Goal: Feedback & Contribution: Submit feedback/report problem

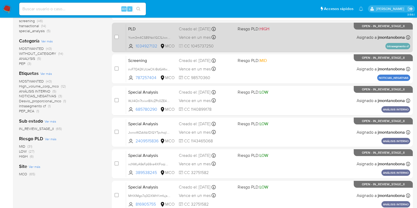
scroll to position [208, 0]
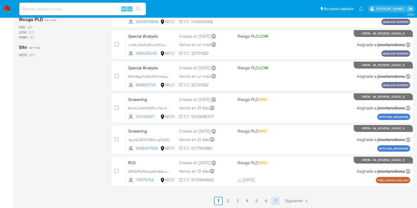
click at [274, 200] on link "7" at bounding box center [275, 201] width 8 height 8
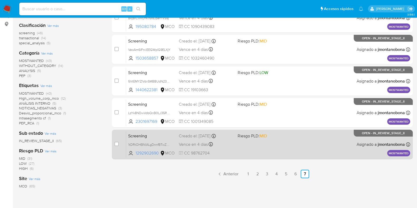
scroll to position [61, 0]
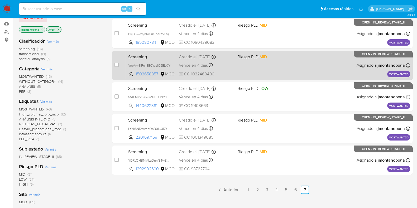
click at [155, 55] on span "Screening" at bounding box center [151, 56] width 46 height 7
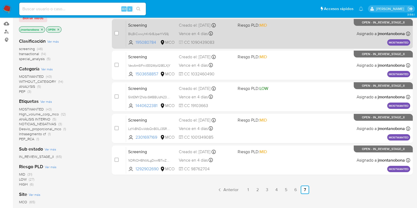
click at [142, 27] on div "Screening BkjBiCwwyhKr6r8JperYVS9j 195080784 MCO Riesgo PLD: MID Creado el: 22/…" at bounding box center [268, 33] width 284 height 27
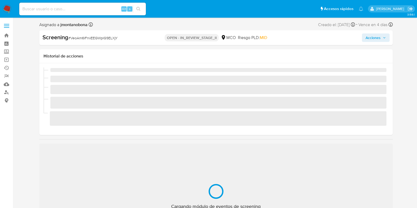
scroll to position [223, 0]
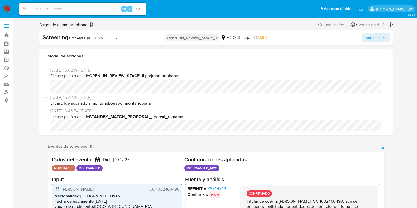
select select "10"
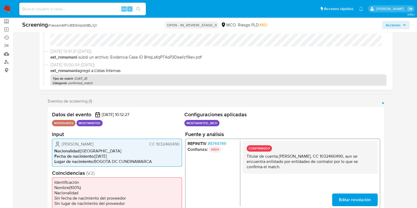
scroll to position [66, 0]
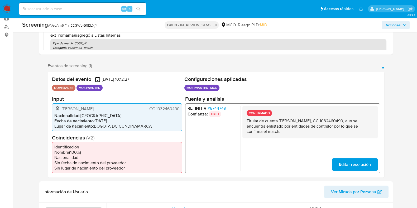
drag, startPoint x: 345, startPoint y: 119, endPoint x: 368, endPoint y: 121, distance: 23.3
click at [368, 121] on p "Titular de cuenta Juan Felipe Ramirez Rodriguez, CC 1032460490, aun se encuentr…" at bounding box center [309, 126] width 127 height 16
click at [347, 121] on p "Titular de cuenta Juan Felipe Ramirez Rodriguez, CC 1032460490, aun se encuentr…" at bounding box center [309, 126] width 127 height 16
drag, startPoint x: 344, startPoint y: 120, endPoint x: 367, endPoint y: 120, distance: 23.5
click at [367, 120] on p "Titular de cuenta Juan Felipe Ramirez Rodriguez, CC 1032460490, aun se encuentr…" at bounding box center [309, 126] width 127 height 16
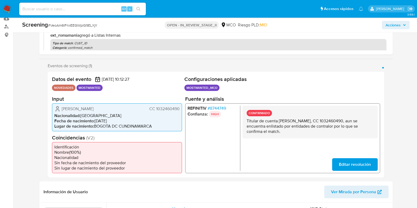
click at [345, 119] on p "Titular de cuenta Juan Felipe Ramirez Rodriguez, CC 1032460490, aun se encuentr…" at bounding box center [309, 126] width 127 height 16
drag, startPoint x: 344, startPoint y: 119, endPoint x: 367, endPoint y: 121, distance: 23.2
click at [367, 121] on p "Titular de cuenta Juan Felipe Ramirez Rodriguez, CC 1032460490, aun se encuentr…" at bounding box center [309, 126] width 127 height 16
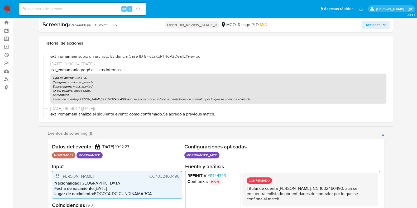
scroll to position [33, 0]
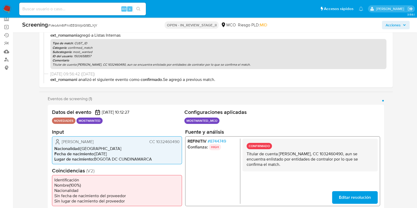
drag, startPoint x: 279, startPoint y: 153, endPoint x: 335, endPoint y: 155, distance: 56.5
click at [335, 155] on p "Titular de cuenta Juan Felipe Ramirez Rodriguez, CC 1032460490, aun se encuentr…" at bounding box center [309, 159] width 127 height 16
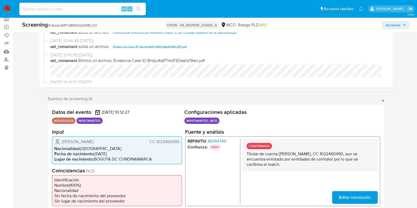
scroll to position [99, 0]
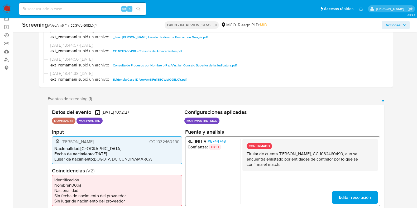
drag, startPoint x: 159, startPoint y: 51, endPoint x: 233, endPoint y: 50, distance: 73.6
click at [233, 50] on span "ext_romamani subió un archivo: CC 1032460490 - Consulta de Antecedentes.pdf" at bounding box center [218, 51] width 336 height 6
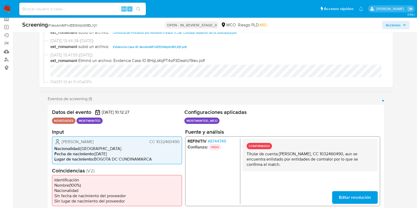
click at [170, 46] on span "Evidencia Case ID VeoAm6lFniiEEGWplG9ELXjY.pdf" at bounding box center [150, 47] width 74 height 6
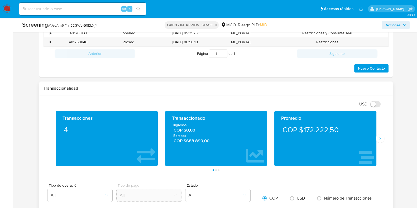
scroll to position [428, 0]
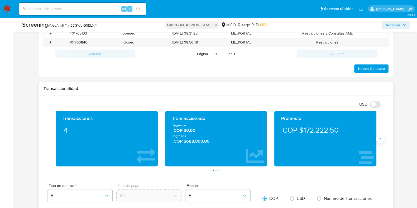
click at [381, 138] on icon "Siguiente" at bounding box center [380, 139] width 4 height 4
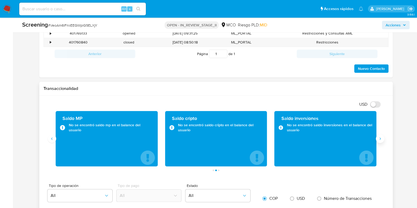
click at [382, 140] on icon "Siguiente" at bounding box center [380, 139] width 4 height 4
click at [53, 138] on icon "Anterior" at bounding box center [52, 139] width 4 height 4
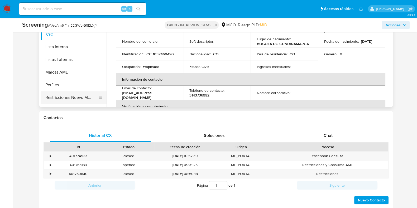
scroll to position [223, 0]
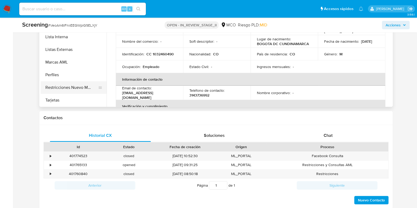
click at [78, 83] on button "Restricciones Nuevo Mundo" at bounding box center [72, 87] width 62 height 13
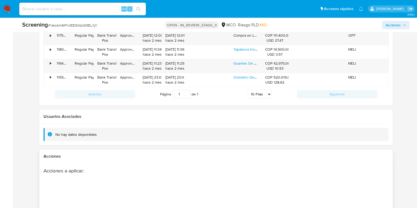
scroll to position [834, 0]
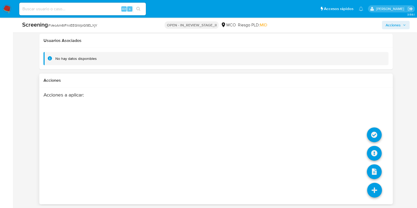
click at [375, 187] on icon at bounding box center [374, 190] width 15 height 15
click at [378, 135] on icon at bounding box center [374, 134] width 15 height 15
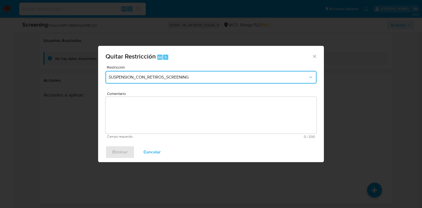
click at [190, 76] on span "SUSPENSION_CON_RETIROS_SCREENING" at bounding box center [208, 77] width 199 height 5
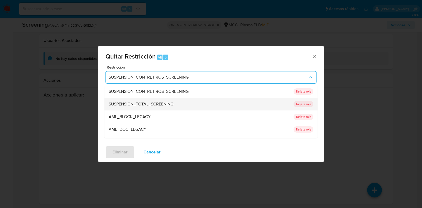
click at [179, 106] on div "SUSPENSION_TOTAL_SCREENING" at bounding box center [200, 104] width 182 height 13
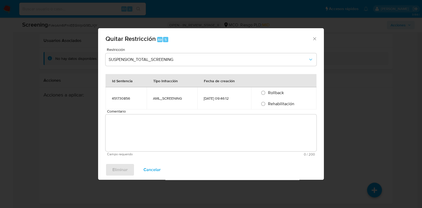
click at [173, 113] on span "Comentario" at bounding box center [212, 111] width 211 height 4
click at [173, 114] on textarea "Comentario" at bounding box center [210, 132] width 211 height 37
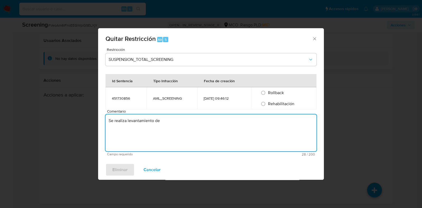
drag, startPoint x: 186, startPoint y: 121, endPoint x: 92, endPoint y: 110, distance: 94.5
click at [92, 110] on div "Quitar Restricción Alt 5 Restricción SUSPENSION_TOTAL_SCREENING Id Sentencia Ti…" at bounding box center [211, 104] width 422 height 208
click at [177, 126] on textarea "Se realiza levantamiento de" at bounding box center [210, 132] width 211 height 37
type textarea "Se realiza levantamiento de restricción teniendo en cuenta que no se encuentran…"
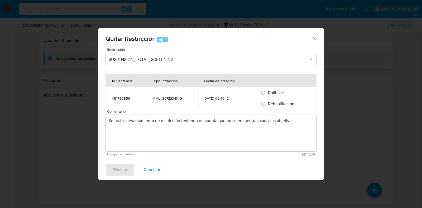
click at [283, 101] on span "Rehabilitación" at bounding box center [281, 104] width 26 height 6
click at [267, 101] on input "Rehabilitación" at bounding box center [263, 104] width 8 height 8
radio input "true"
click at [125, 171] on span "Eliminar" at bounding box center [119, 170] width 15 height 12
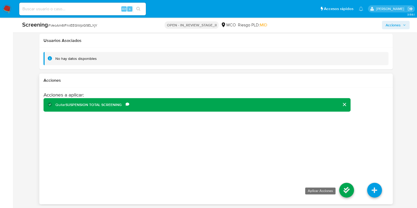
click at [347, 192] on icon at bounding box center [346, 190] width 15 height 15
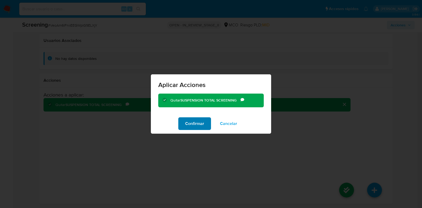
click at [197, 125] on span "Confirmar" at bounding box center [194, 124] width 19 height 12
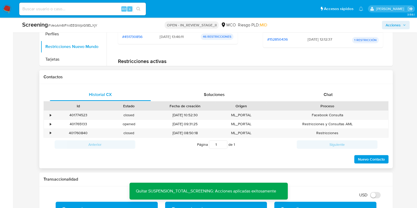
scroll to position [241, 0]
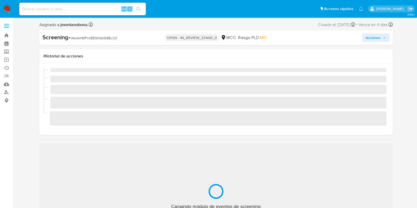
scroll to position [223, 0]
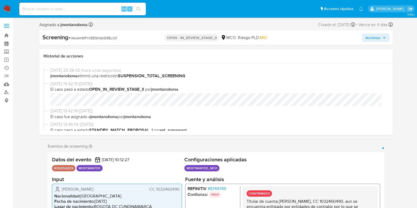
select select "10"
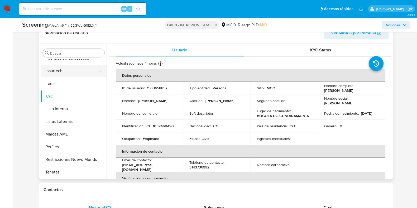
scroll to position [263, 0]
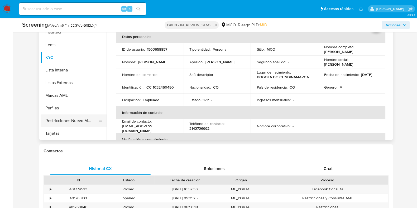
click at [67, 121] on button "Restricciones Nuevo Mundo" at bounding box center [72, 120] width 62 height 13
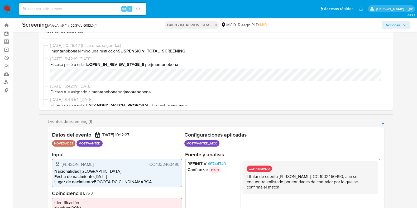
scroll to position [0, 0]
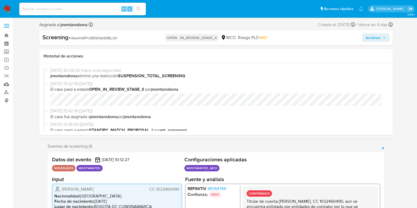
click at [385, 36] on span "Acciones" at bounding box center [376, 37] width 20 height 7
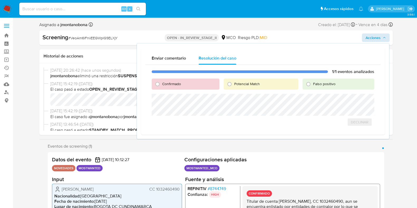
click at [322, 87] on div "Falso positivo" at bounding box center [338, 84] width 71 height 11
click at [314, 86] on span "Falso positivo" at bounding box center [324, 83] width 22 height 5
click at [313, 86] on input "Falso positivo" at bounding box center [308, 84] width 8 height 8
radio input "true"
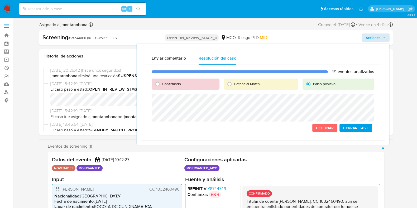
click at [355, 130] on span "Cerrar Caso" at bounding box center [355, 127] width 25 height 7
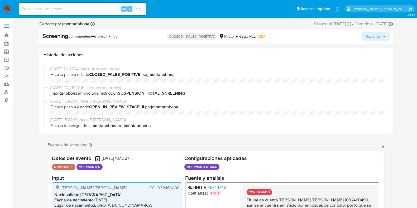
scroll to position [223, 0]
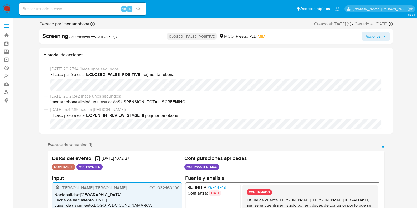
select select "10"
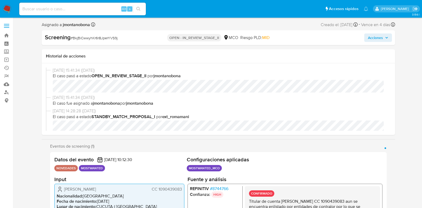
select select "10"
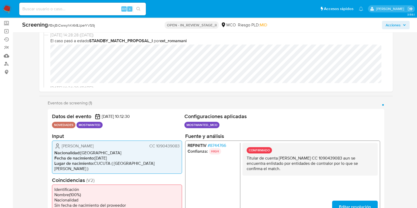
scroll to position [33, 0]
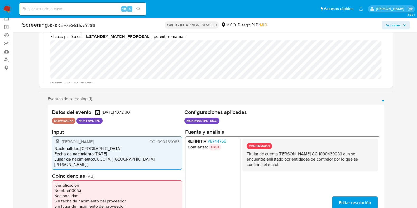
drag, startPoint x: 347, startPoint y: 153, endPoint x: 372, endPoint y: 153, distance: 24.3
click at [372, 153] on p "Titular de cuenta [PERSON_NAME] [PERSON_NAME] 1090439083 aun se encuentra enlis…" at bounding box center [309, 159] width 127 height 16
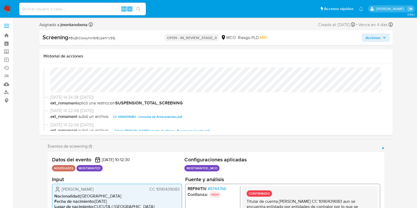
scroll to position [99, 0]
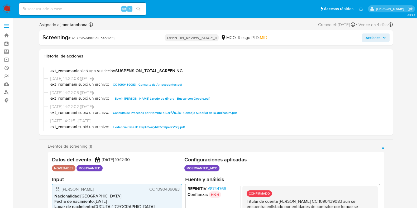
click at [161, 127] on span "Evidencia Case ID BkjBiCwwyhKr6r8JperYVS9j.pdf" at bounding box center [149, 127] width 72 height 6
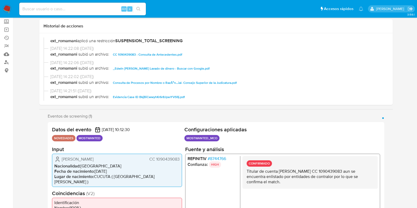
scroll to position [66, 0]
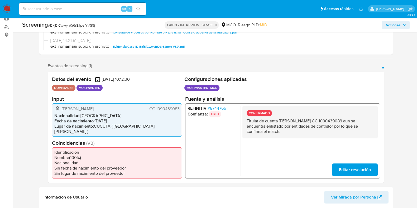
click at [335, 128] on p "Titular de cuenta Edwin Alexander Marquez Padua CC 1090439083 aun se encuentra …" at bounding box center [309, 126] width 127 height 16
drag, startPoint x: 278, startPoint y: 119, endPoint x: 339, endPoint y: 121, distance: 60.7
click at [339, 121] on p "Titular de cuenta Edwin Alexander Marquez Padua CC 1090439083 aun se encuentra …" at bounding box center [309, 126] width 127 height 16
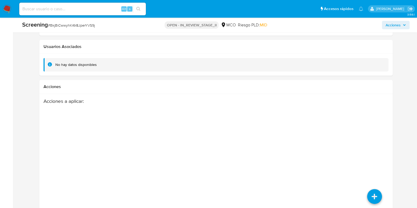
scroll to position [804, 0]
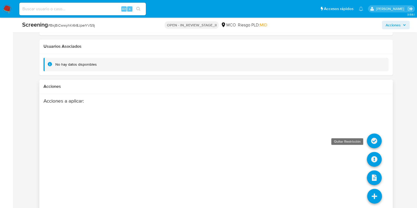
click at [376, 134] on icon at bounding box center [374, 140] width 15 height 15
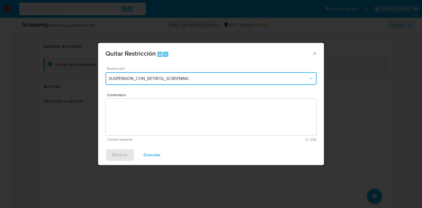
click at [194, 77] on span "SUSPENSION_CON_RETIROS_SCREENING" at bounding box center [208, 78] width 199 height 5
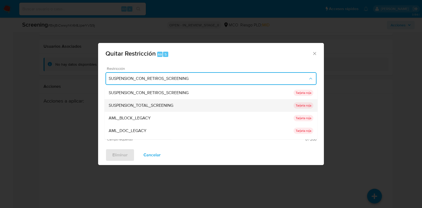
click at [161, 105] on span "SUSPENSION_TOTAL_SCREENING" at bounding box center [141, 105] width 65 height 5
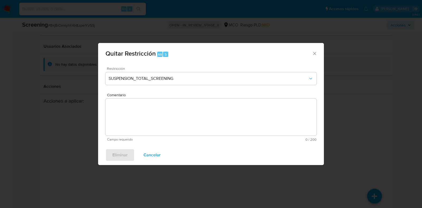
click at [150, 121] on textarea "Comentario" at bounding box center [210, 117] width 211 height 37
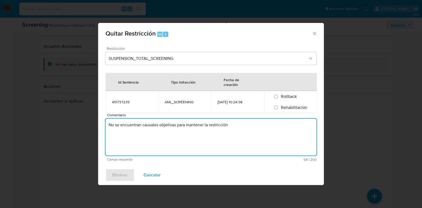
type textarea "No se encuentran causales objetivas para mantener la restricción"
click at [283, 110] on span "Rehabilitación" at bounding box center [294, 107] width 26 height 6
click at [280, 110] on input "Rehabilitación" at bounding box center [276, 107] width 8 height 8
radio input "true"
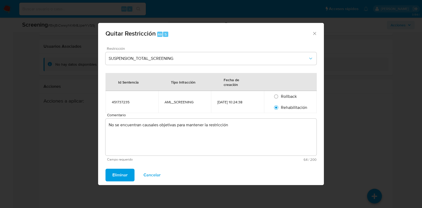
click at [129, 175] on button "Eliminar" at bounding box center [119, 175] width 29 height 13
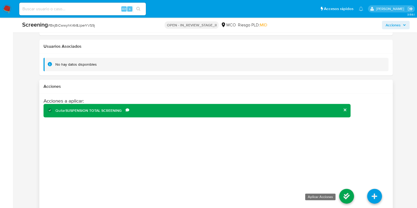
click at [346, 189] on icon at bounding box center [346, 196] width 15 height 15
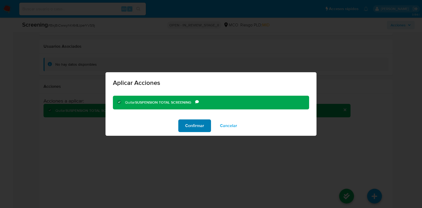
click at [198, 123] on span "Confirmar" at bounding box center [194, 126] width 19 height 12
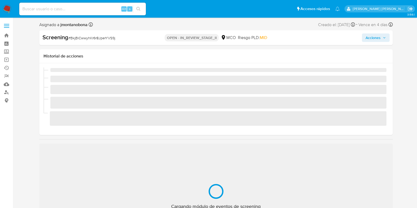
scroll to position [223, 0]
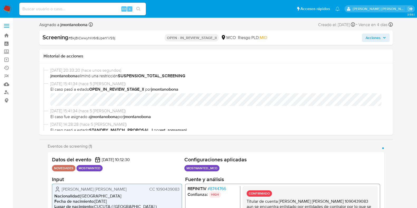
select select "10"
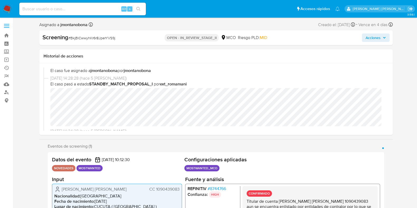
scroll to position [0, 0]
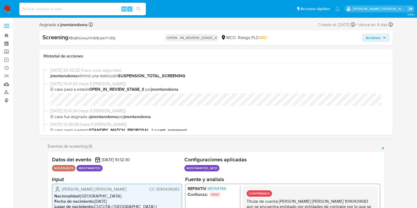
click at [384, 31] on div "Screening # BkjBiCwwyhKr6r8JperYVS9j OPEN - IN_REVIEW_STAGE_II MCO Riesgo PLD: …" at bounding box center [215, 37] width 353 height 15
click at [385, 37] on icon "button" at bounding box center [384, 37] width 3 height 3
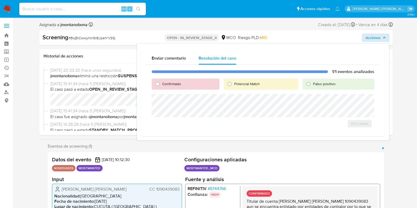
click at [327, 85] on span "Falso positivo" at bounding box center [324, 83] width 22 height 5
click at [313, 85] on input "Falso positivo" at bounding box center [308, 84] width 8 height 8
radio input "true"
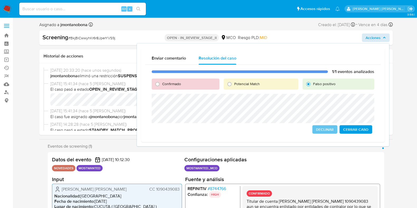
click at [357, 130] on span "Cerrar Caso" at bounding box center [355, 129] width 25 height 7
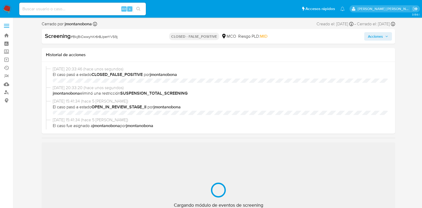
select select "10"
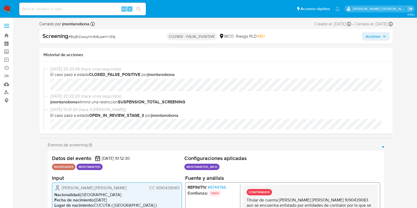
scroll to position [223, 0]
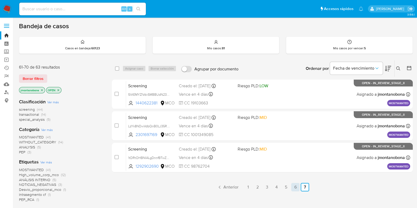
click at [296, 188] on link "6" at bounding box center [295, 187] width 8 height 8
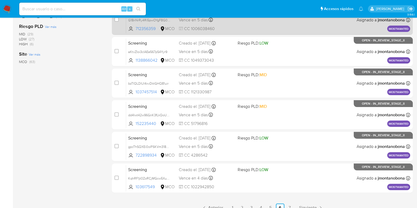
scroll to position [208, 0]
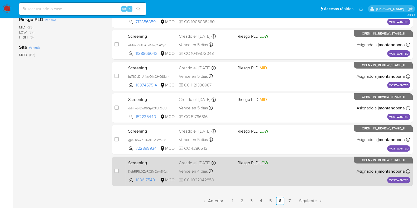
click at [167, 161] on span "Screening" at bounding box center [151, 162] width 46 height 7
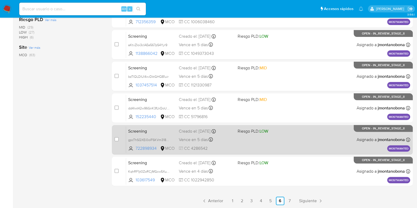
click at [159, 133] on span "Screening" at bounding box center [151, 130] width 46 height 7
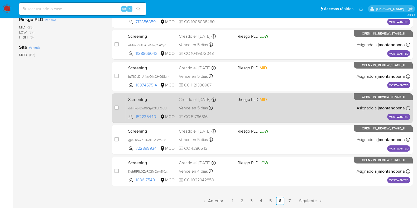
click at [160, 99] on span "Screening" at bounding box center [151, 99] width 46 height 7
click at [204, 97] on div "Creado el: 23/08/2025 Creado el: 23/08/2025 23:33:16" at bounding box center [206, 100] width 55 height 6
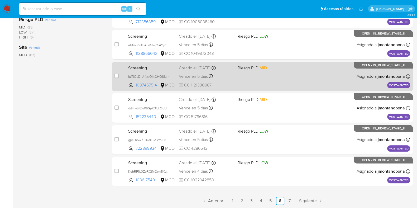
click at [156, 68] on span "Screening" at bounding box center [151, 67] width 46 height 7
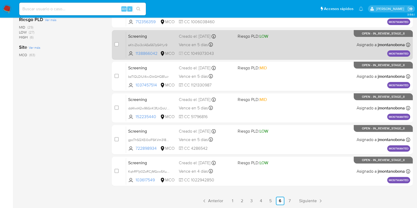
click at [152, 37] on span "Screening" at bounding box center [151, 35] width 46 height 7
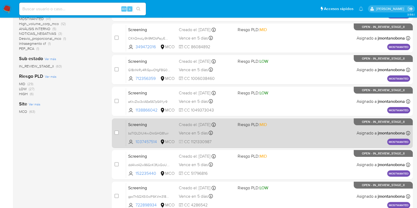
scroll to position [142, 0]
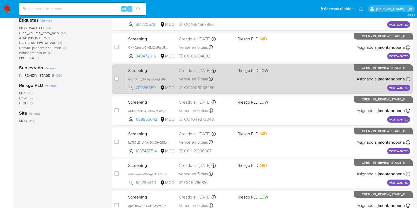
click at [153, 73] on span "Screening" at bounding box center [151, 70] width 46 height 7
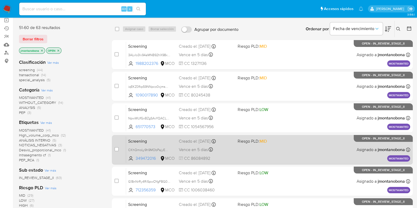
scroll to position [66, 0]
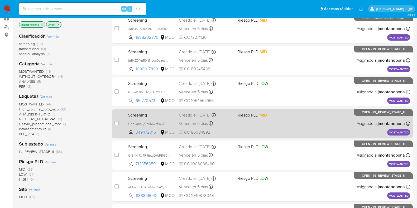
click at [166, 118] on div "Screening CKhQmoLy9h9MObPajyEMlv2E 349472016 MCO Riesgo PLD: MID Creado el: 25/…" at bounding box center [268, 123] width 284 height 27
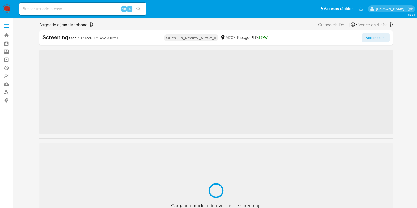
scroll to position [22, 0]
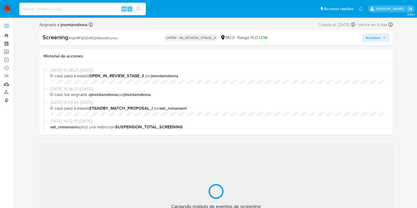
select select "10"
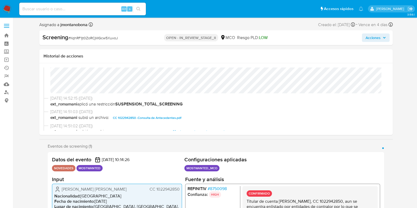
scroll to position [99, 0]
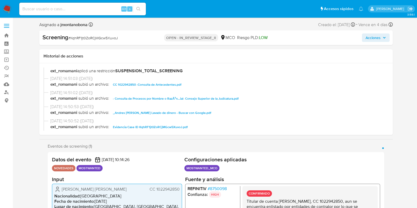
click at [190, 98] on span "- Consulta de Procesos por Nombre o RazÃ³n...ial- Consejo Superior de la Judica…" at bounding box center [176, 98] width 126 height 6
click at [168, 128] on span "Evidencia Case ID KqhRF1jt0ZoRCjMGcw5XuvoJ.pdf" at bounding box center [150, 127] width 75 height 6
click at [160, 128] on span "Evidencia Case ID KqhRF1jt0ZoRCjMGcw5XuvoJ.pdf" at bounding box center [150, 127] width 75 height 6
click at [153, 126] on span "Evidencia Case ID KqhRF1jt0ZoRCjMGcw5XuvoJ.pdf" at bounding box center [150, 127] width 75 height 6
click at [169, 127] on span "Evidencia Case ID KqhRF1jt0ZoRCjMGcw5XuvoJ.pdf" at bounding box center [150, 127] width 75 height 6
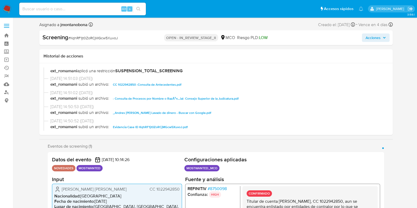
click at [165, 127] on span "Evidencia Case ID KqhRF1jt0ZoRCjMGcw5XuvoJ.pdf" at bounding box center [150, 127] width 75 height 6
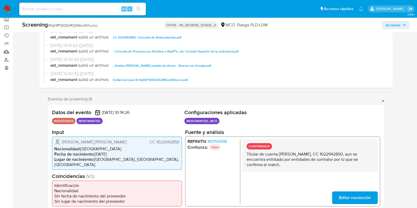
scroll to position [33, 0]
drag, startPoint x: 246, startPoint y: 161, endPoint x: 269, endPoint y: 160, distance: 23.0
click at [269, 160] on p "Titular de cuenta [PERSON_NAME], CC 1022942850, aun se encuentra enlistado por …" at bounding box center [309, 159] width 127 height 16
click at [166, 36] on span "CC 1022942850 -Consulta de Antecedentes.pdf" at bounding box center [147, 37] width 69 height 6
drag, startPoint x: 279, startPoint y: 155, endPoint x: 341, endPoint y: 155, distance: 62.2
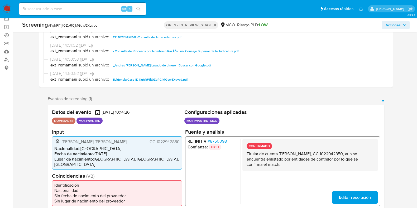
click at [341, 155] on p "Titular de cuenta Andres Mauricio Gonzalez Lozano, CC 1022942850, aun se encuen…" at bounding box center [309, 159] width 127 height 16
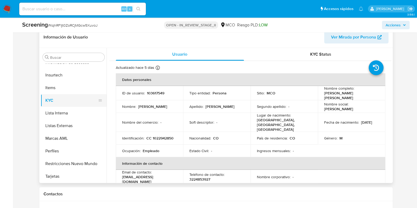
scroll to position [231, 0]
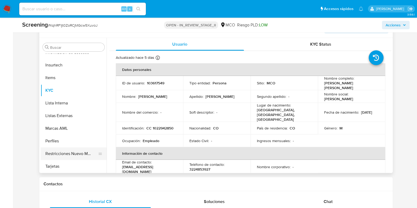
click at [69, 156] on button "Restricciones Nuevo Mundo" at bounding box center [72, 153] width 62 height 13
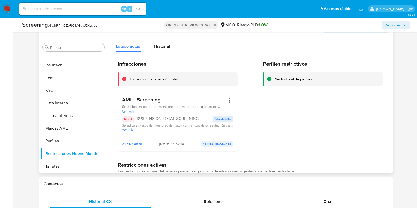
drag, startPoint x: 145, startPoint y: 119, endPoint x: 173, endPoint y: 118, distance: 28.2
click at [170, 118] on p "SUSPENSION TOTAL SCREENING" at bounding box center [175, 118] width 76 height 5
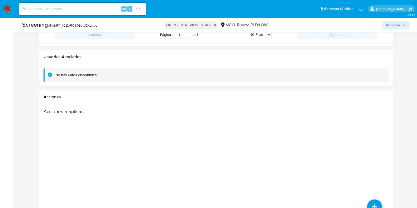
scroll to position [804, 0]
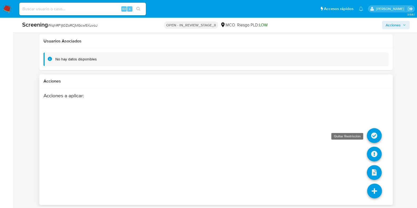
click at [377, 133] on icon at bounding box center [374, 135] width 15 height 15
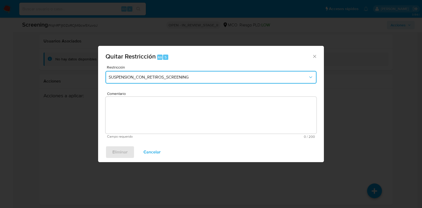
click at [221, 82] on button "SUSPENSION_CON_RETIROS_SCREENING" at bounding box center [210, 77] width 211 height 13
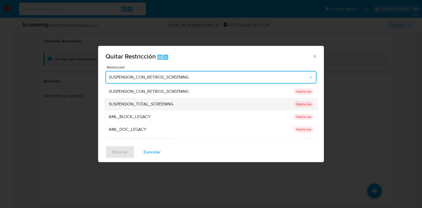
click at [183, 104] on div "SUSPENSION_TOTAL_SCREENING" at bounding box center [200, 104] width 182 height 13
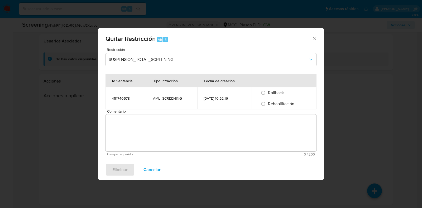
click at [167, 118] on textarea "Comentario" at bounding box center [210, 132] width 211 height 37
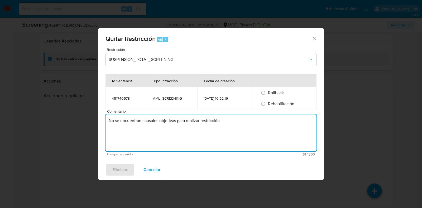
type textarea "No se encuentran causales objetivas para realizar restricción"
drag, startPoint x: 274, startPoint y: 111, endPoint x: 277, endPoint y: 106, distance: 5.2
click at [275, 109] on span "Comentario" at bounding box center [212, 111] width 211 height 4
click at [105, 114] on textarea "No se encuentran causales objetivas para realizar restricción" at bounding box center [210, 132] width 211 height 37
click at [277, 105] on span "Rehabilitación" at bounding box center [281, 104] width 26 height 6
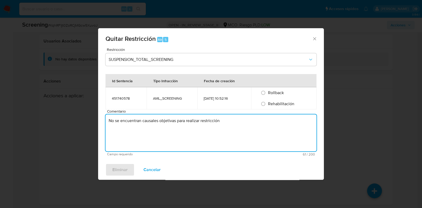
click at [267, 105] on input "Rehabilitación" at bounding box center [263, 104] width 8 height 8
radio input "true"
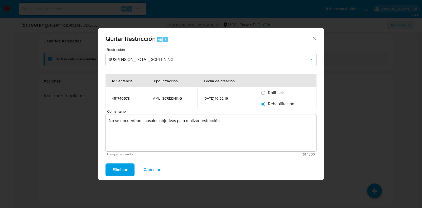
click at [126, 171] on span "Eliminar" at bounding box center [119, 170] width 15 height 12
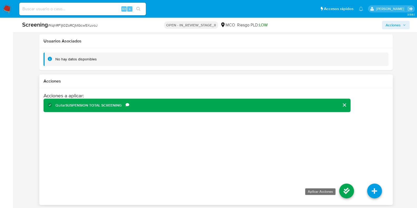
click at [348, 191] on icon at bounding box center [346, 191] width 15 height 15
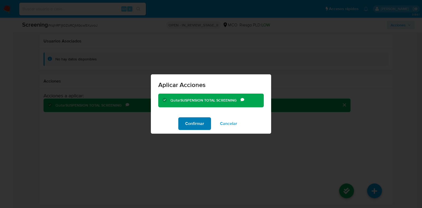
click at [188, 128] on span "Confirmar" at bounding box center [194, 124] width 19 height 12
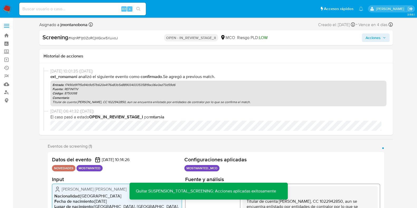
scroll to position [61, 0]
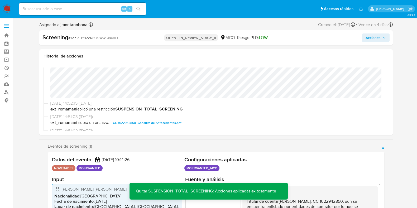
click at [381, 41] on span "Acciones" at bounding box center [376, 37] width 20 height 7
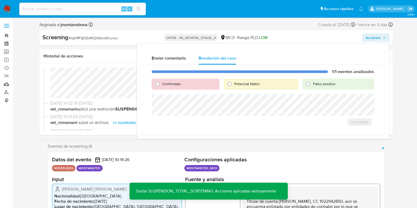
click at [315, 82] on span "Falso positivo" at bounding box center [324, 83] width 22 height 5
click at [313, 82] on input "Falso positivo" at bounding box center [308, 84] width 8 height 8
radio input "true"
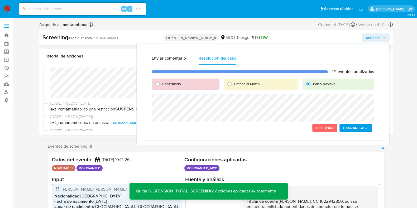
click at [363, 128] on span "Cerrar Caso" at bounding box center [355, 127] width 25 height 7
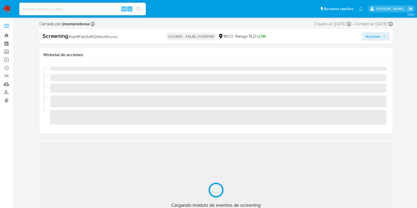
scroll to position [223, 0]
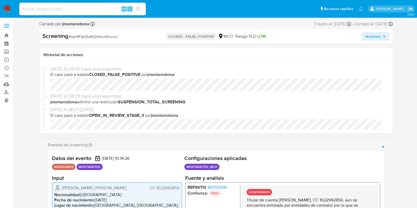
select select "10"
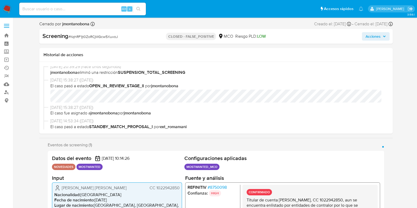
scroll to position [66, 0]
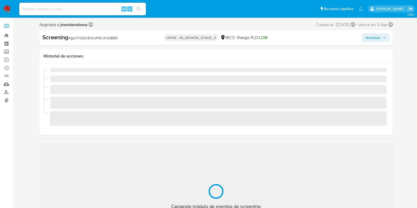
scroll to position [223, 0]
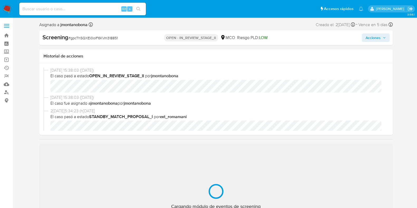
select select "10"
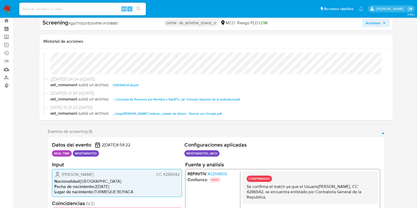
scroll to position [0, 0]
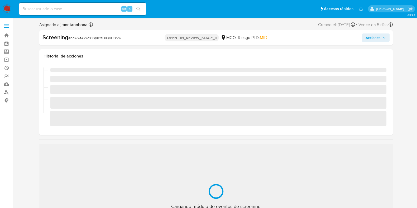
scroll to position [223, 0]
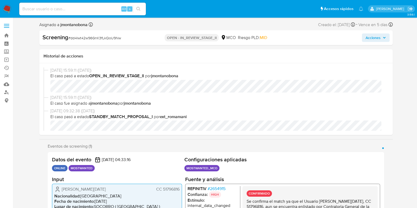
select select "10"
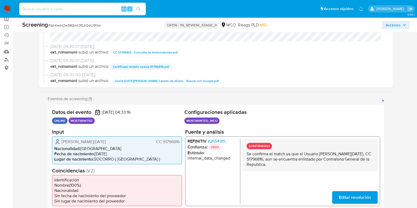
scroll to position [99, 0]
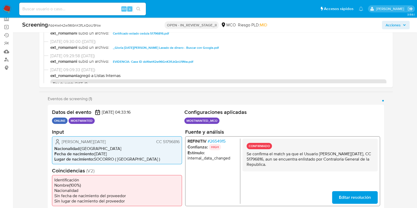
click at [146, 61] on span "EVIDENCIA- Case ID dd4Iwt42w96GnK3fLkQoU9Nw.pdf" at bounding box center [153, 62] width 80 height 6
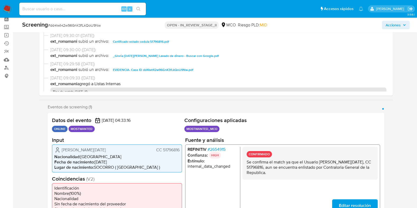
scroll to position [66, 0]
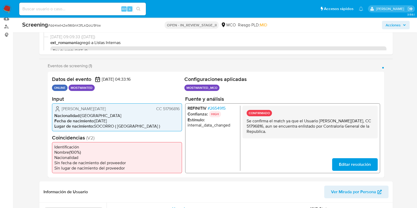
drag, startPoint x: 253, startPoint y: 126, endPoint x: 270, endPoint y: 126, distance: 16.1
click at [270, 126] on p "Se confirma el match ya que el Usuario [PERSON_NAME][DATE], CC 51796816, aun se…" at bounding box center [309, 126] width 127 height 16
click at [329, 119] on p "Se confirma el match ya que el Usuario [PERSON_NAME][DATE], CC 51796816, aun se…" at bounding box center [309, 126] width 127 height 16
drag, startPoint x: 320, startPoint y: 120, endPoint x: 369, endPoint y: 122, distance: 49.6
click at [369, 122] on p "Se confirma el match ya que el Usuario [PERSON_NAME][DATE], CC 51796816, aun se…" at bounding box center [309, 126] width 127 height 16
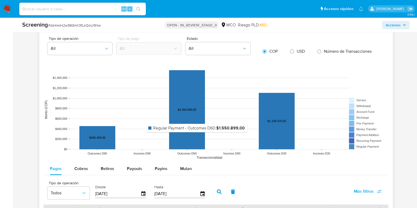
scroll to position [461, 0]
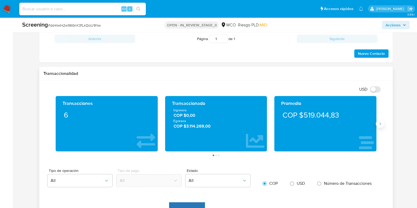
click at [382, 125] on button "Siguiente" at bounding box center [380, 123] width 8 height 8
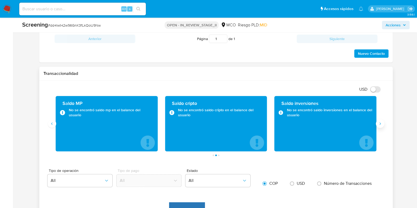
click at [382, 125] on button "Siguiente" at bounding box center [380, 123] width 8 height 8
click at [51, 126] on button "Anterior" at bounding box center [52, 123] width 8 height 8
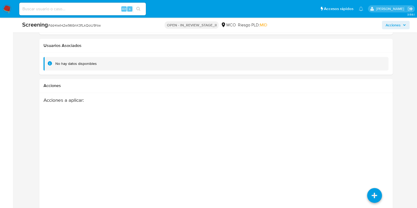
scroll to position [880, 0]
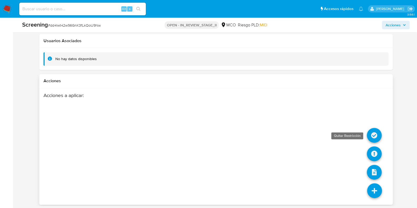
click at [371, 132] on icon at bounding box center [374, 135] width 15 height 15
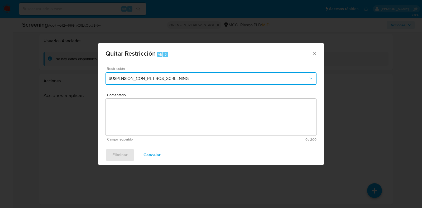
click at [183, 83] on button "SUSPENSION_CON_RETIROS_SCREENING" at bounding box center [210, 78] width 211 height 13
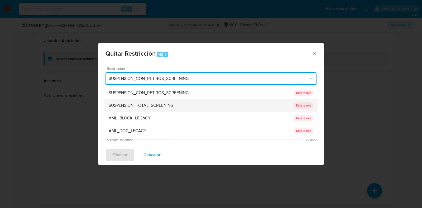
click at [158, 104] on span "SUSPENSION_TOTAL_SCREENING" at bounding box center [141, 105] width 65 height 5
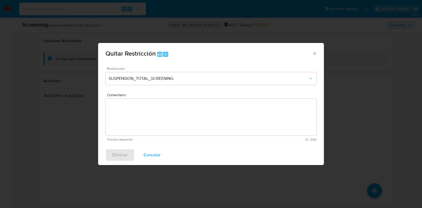
click at [175, 118] on div "Comentario Campo requerido 0 / 200 200 caracteres restantes" at bounding box center [210, 117] width 211 height 48
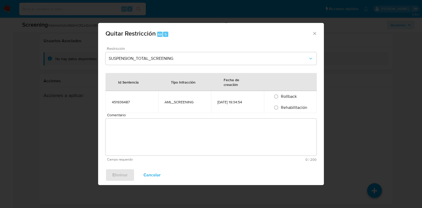
click at [167, 132] on textarea "Comentario" at bounding box center [210, 137] width 211 height 37
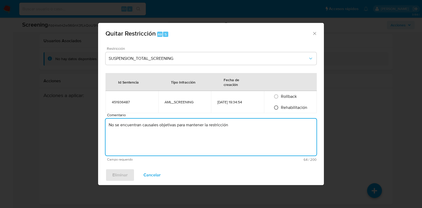
type textarea "No se encuentran causales objetivas para mantener la restricción"
click at [277, 105] on input "Rehabilitación" at bounding box center [276, 107] width 8 height 8
radio input "true"
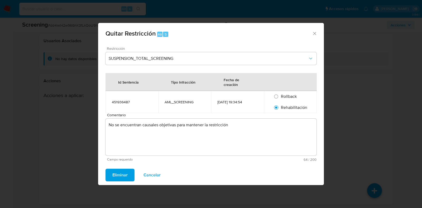
click at [117, 176] on span "Eliminar" at bounding box center [119, 175] width 15 height 12
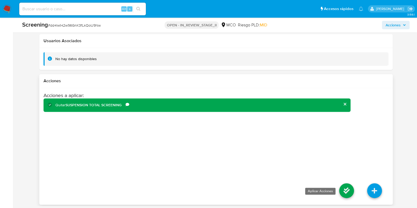
click at [344, 189] on icon at bounding box center [346, 190] width 15 height 15
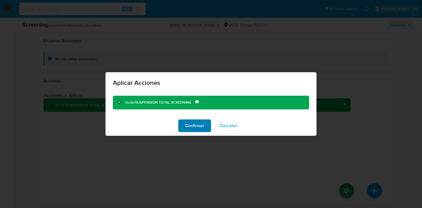
click at [199, 124] on span "Confirmar" at bounding box center [194, 126] width 19 height 12
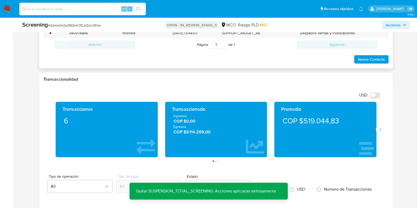
scroll to position [451, 0]
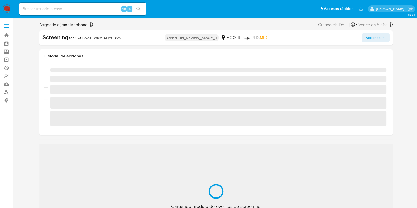
scroll to position [223, 0]
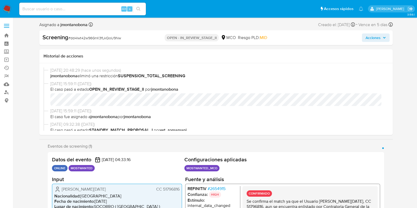
select select "10"
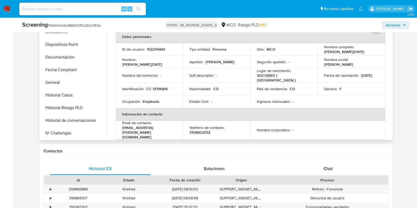
scroll to position [91, 0]
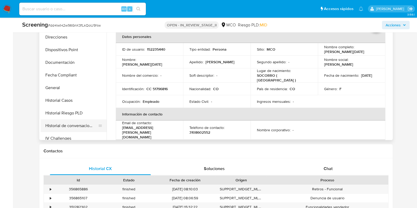
click at [71, 125] on button "Historial de conversaciones" at bounding box center [72, 125] width 62 height 13
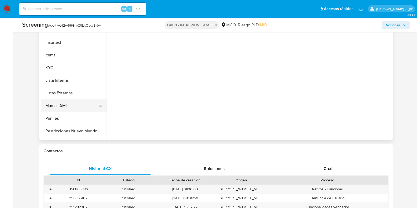
scroll to position [223, 0]
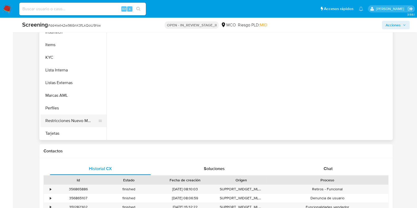
click at [69, 119] on button "Restricciones Nuevo Mundo" at bounding box center [72, 120] width 62 height 13
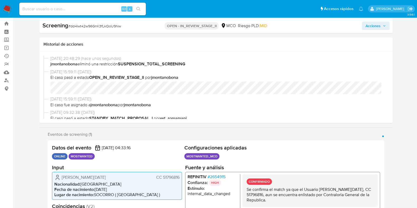
scroll to position [0, 0]
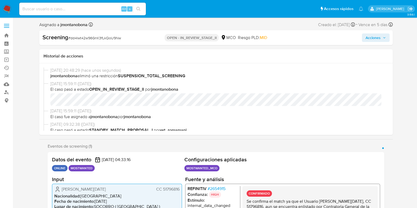
click at [380, 37] on span "Acciones" at bounding box center [373, 37] width 15 height 8
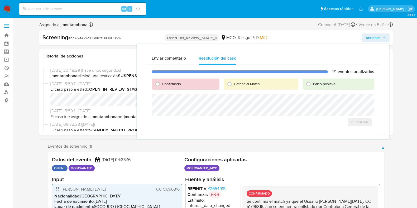
click at [324, 83] on span "Falso positivo" at bounding box center [324, 83] width 22 height 5
click at [313, 83] on input "Falso positivo" at bounding box center [308, 84] width 8 height 8
radio input "true"
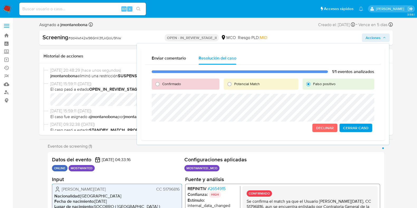
click at [361, 128] on span "Cerrar Caso" at bounding box center [355, 127] width 25 height 7
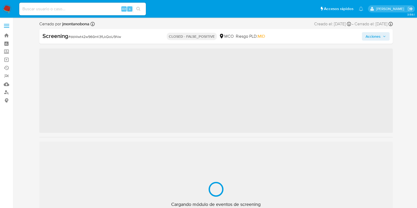
scroll to position [223, 0]
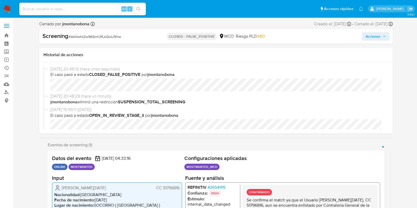
select select "10"
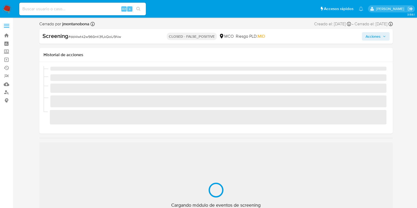
scroll to position [223, 0]
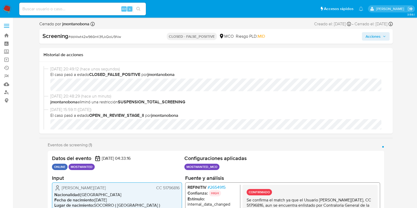
select select "10"
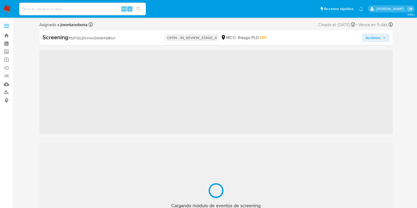
scroll to position [223, 0]
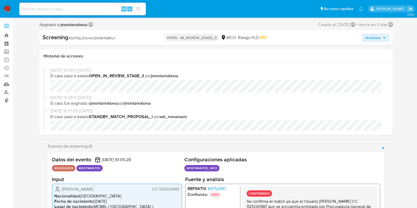
select select "10"
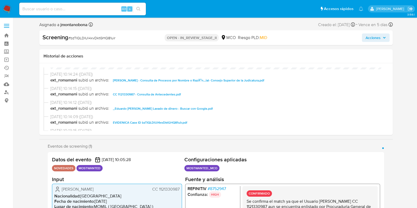
scroll to position [99, 0]
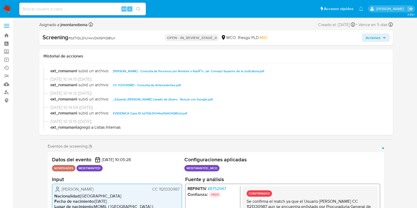
click at [169, 113] on span "EVIDENICA Case ID bzTIQLDlUl4xvDktGHQ81uir.pdf" at bounding box center [150, 113] width 74 height 6
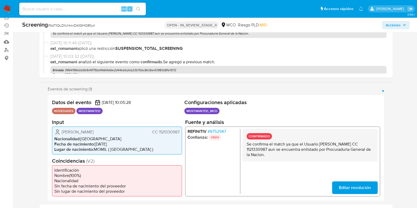
scroll to position [66, 0]
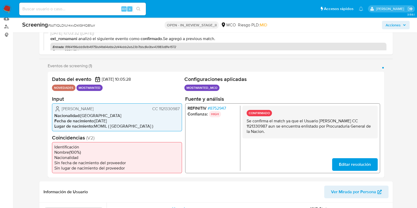
drag, startPoint x: 320, startPoint y: 119, endPoint x: 364, endPoint y: 121, distance: 44.6
click at [364, 121] on p "Se confirma el match ya que el Usuario [PERSON_NAME] CC 1121330987 aun se encue…" at bounding box center [309, 126] width 127 height 16
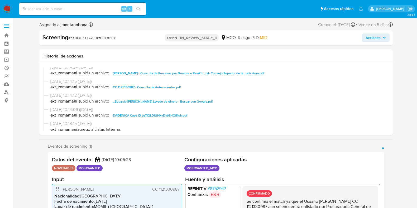
scroll to position [94, 0]
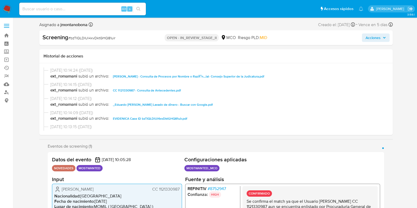
click at [148, 117] on span "EVIDENICA Case ID bzTIQLDlUl4xvDktGHQ81uir.pdf" at bounding box center [150, 119] width 74 height 6
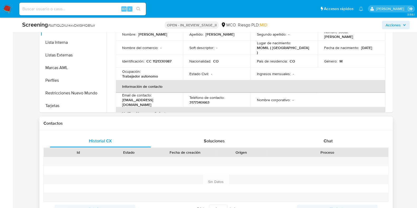
scroll to position [263, 0]
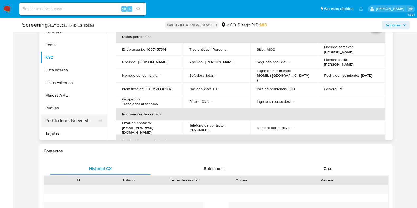
click at [82, 119] on button "Restricciones Nuevo Mundo" at bounding box center [72, 120] width 62 height 13
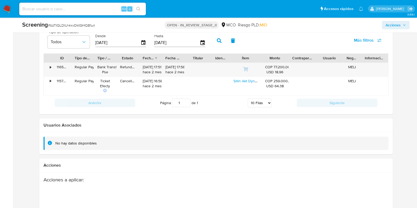
scroll to position [829, 0]
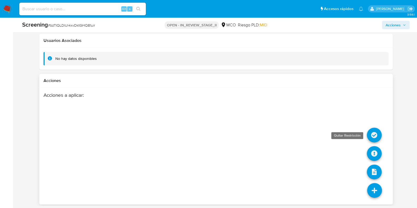
click at [375, 132] on icon at bounding box center [374, 135] width 15 height 15
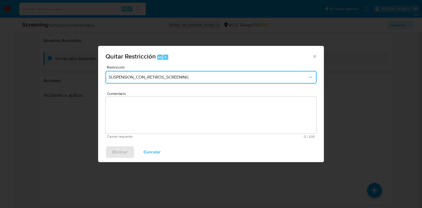
click at [186, 73] on button "SUSPENSION_CON_RETIROS_SCREENING" at bounding box center [210, 77] width 211 height 13
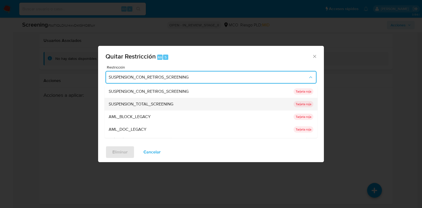
click at [167, 107] on span "SUSPENSION_TOTAL_SCREENING" at bounding box center [141, 104] width 65 height 5
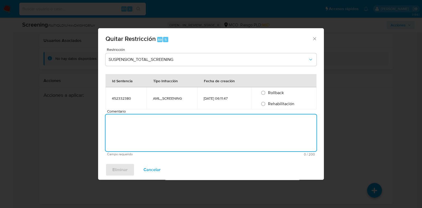
click at [162, 114] on textarea "Comentario" at bounding box center [210, 132] width 211 height 37
type textarea "no se encuentran causales objetivas para mantener la restricción"
click at [269, 103] on span "Rehabilitación" at bounding box center [281, 104] width 26 height 6
click at [267, 103] on input "Rehabilitación" at bounding box center [263, 104] width 8 height 8
radio input "true"
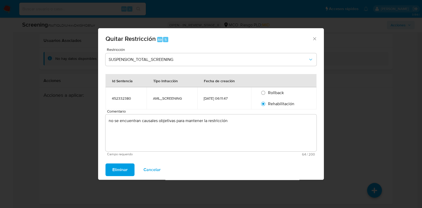
click at [124, 171] on span "Eliminar" at bounding box center [119, 170] width 15 height 12
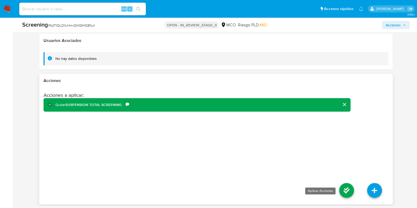
click at [347, 188] on icon at bounding box center [346, 190] width 15 height 15
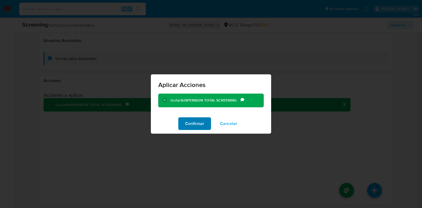
click at [197, 122] on span "Confirmar" at bounding box center [194, 124] width 19 height 12
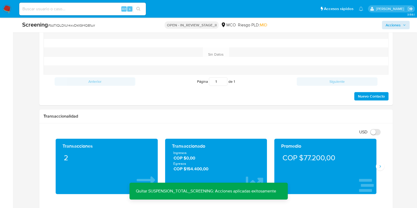
scroll to position [335, 0]
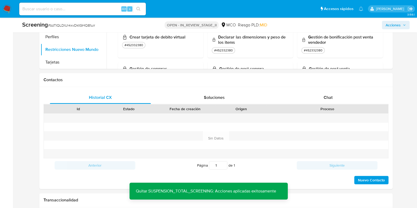
click at [401, 20] on div "Screening # bzTIQLDlUl4xvDktGHQ81uir OPEN - IN_REVIEW_STAGE_II MCO Riesgo PLD: …" at bounding box center [216, 25] width 394 height 15
click at [401, 25] on span "Acciones" at bounding box center [396, 24] width 20 height 7
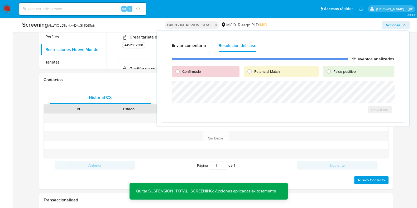
click at [344, 76] on div "Falso positivo" at bounding box center [358, 71] width 71 height 11
click at [346, 73] on span "Falso positivo" at bounding box center [344, 71] width 22 height 5
click at [333, 73] on input "Falso positivo" at bounding box center [328, 71] width 8 height 8
radio input "true"
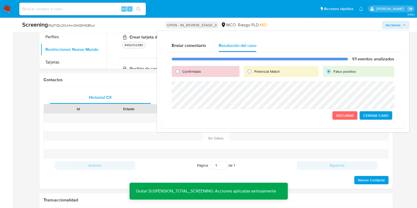
click at [376, 115] on span "Cerrar Caso" at bounding box center [375, 115] width 25 height 7
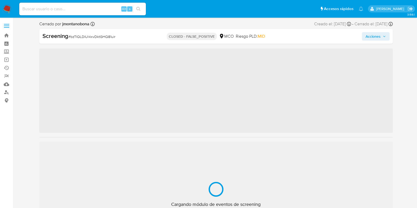
scroll to position [223, 0]
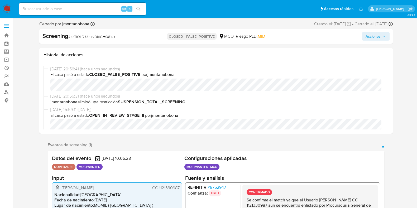
select select "10"
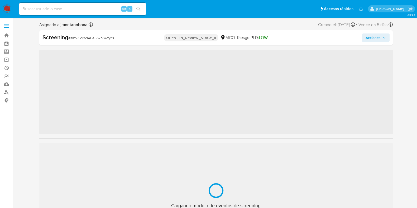
scroll to position [223, 0]
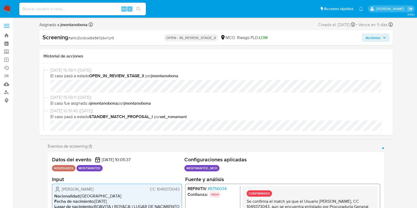
select select "10"
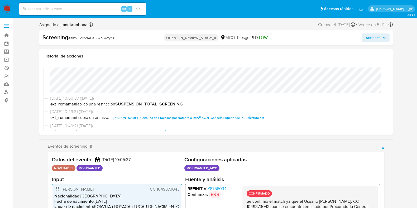
scroll to position [99, 0]
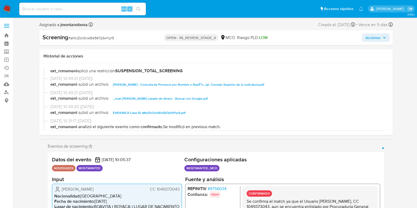
click at [180, 113] on span "EVIDENICA Case ID aKtvZIoi3clAEe567pS4Yyr9.pdf" at bounding box center [149, 113] width 73 height 6
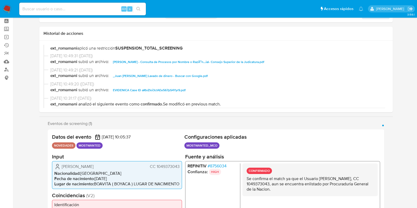
scroll to position [33, 0]
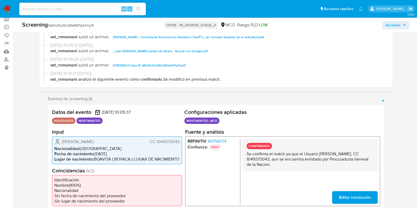
drag, startPoint x: 320, startPoint y: 153, endPoint x: 368, endPoint y: 153, distance: 47.2
click at [368, 153] on p "Se confirma el match ya que el Usuario [PERSON_NAME], CC 1049373043, aun se enc…" at bounding box center [309, 159] width 127 height 16
drag, startPoint x: 319, startPoint y: 153, endPoint x: 367, endPoint y: 152, distance: 48.0
click at [367, 152] on p "Se confirma el match ya que el Usuario [PERSON_NAME], CC 1049373043, aun se enc…" at bounding box center [309, 159] width 127 height 16
drag, startPoint x: 253, startPoint y: 159, endPoint x: 284, endPoint y: 160, distance: 30.9
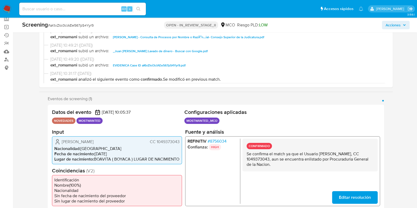
click at [275, 160] on p "Se confirma el match ya que el Usuario Juan Pablo Bonilla Burgos, CC 1049373043…" at bounding box center [309, 159] width 127 height 16
drag, startPoint x: 320, startPoint y: 153, endPoint x: 367, endPoint y: 154, distance: 47.5
click at [367, 154] on p "Se confirma el match ya que el Usuario Juan Pablo Bonilla Burgos, CC 1049373043…" at bounding box center [309, 159] width 127 height 16
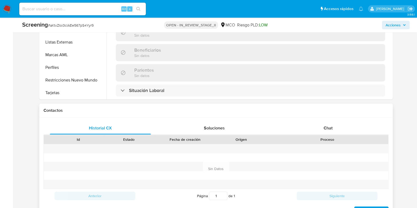
scroll to position [330, 0]
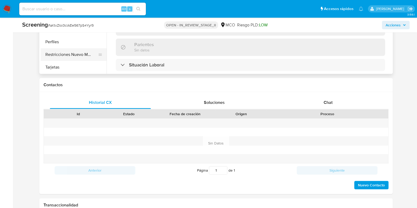
click at [79, 59] on button "Restricciones Nuevo Mundo" at bounding box center [72, 54] width 62 height 13
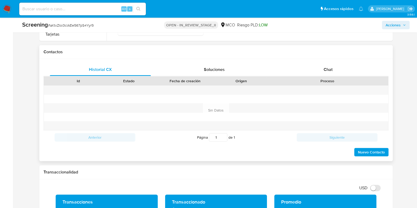
scroll to position [461, 0]
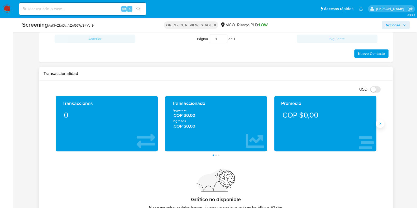
click at [384, 127] on div "Transacciones 0 Transaccionado Ingresos COP $0,00 Egresos COP $0,00 Promedio CO…" at bounding box center [216, 126] width 345 height 60
click at [381, 126] on icon "Siguiente" at bounding box center [380, 124] width 4 height 4
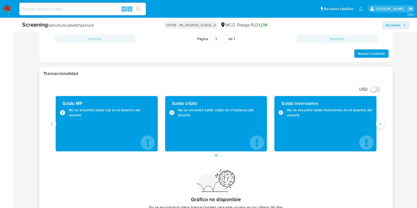
click at [381, 126] on icon "Siguiente" at bounding box center [380, 124] width 4 height 4
click at [404, 131] on div "Asignado a jmontanobona Asignado el: 25/08/2025 07:05:30 Creado el: 25/08/2025 …" at bounding box center [216, 54] width 394 height 988
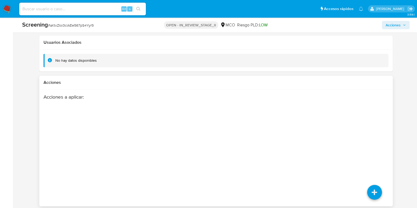
scroll to position [810, 0]
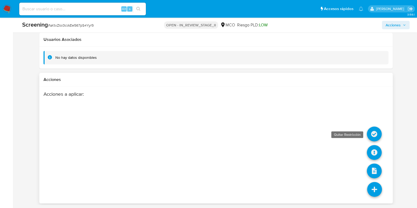
click at [374, 133] on icon at bounding box center [374, 134] width 15 height 15
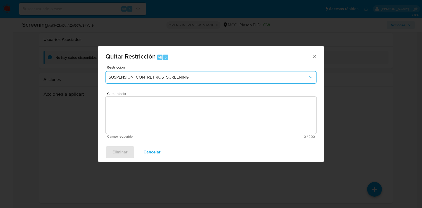
click at [165, 74] on button "SUSPENSION_CON_RETIROS_SCREENING" at bounding box center [210, 77] width 211 height 13
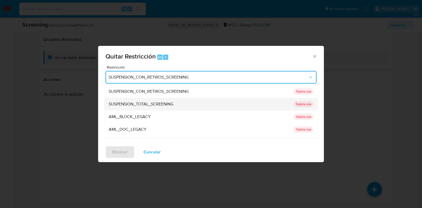
click at [142, 102] on span "SUSPENSION_TOTAL_SCREENING" at bounding box center [141, 104] width 65 height 5
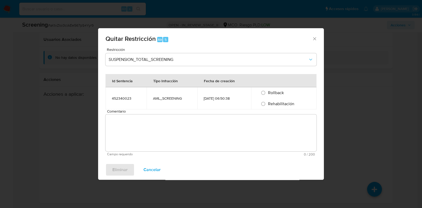
click at [160, 111] on span "Comentario" at bounding box center [212, 111] width 211 height 4
click at [160, 114] on textarea "Comentario" at bounding box center [210, 132] width 211 height 37
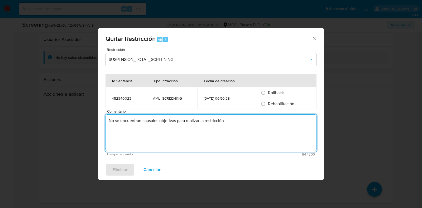
type textarea "No se encuentran causales objetivas para realizar la restricción"
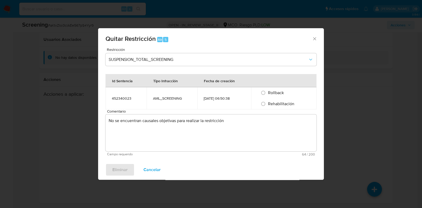
click at [281, 105] on span "Rehabilitación" at bounding box center [281, 104] width 26 height 6
click at [267, 105] on input "Rehabilitación" at bounding box center [263, 104] width 8 height 8
radio input "true"
click at [121, 175] on span "Eliminar" at bounding box center [119, 170] width 15 height 12
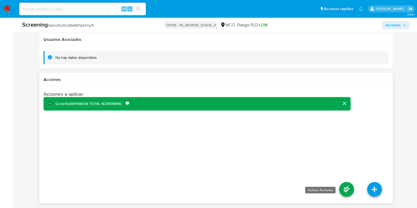
click at [351, 187] on icon at bounding box center [346, 189] width 15 height 15
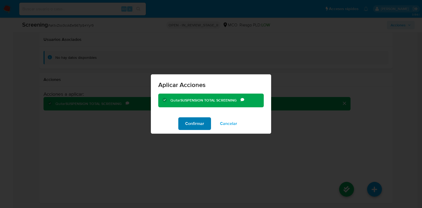
click at [199, 123] on span "Confirmar" at bounding box center [194, 124] width 19 height 12
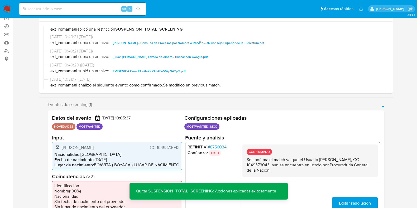
scroll to position [0, 0]
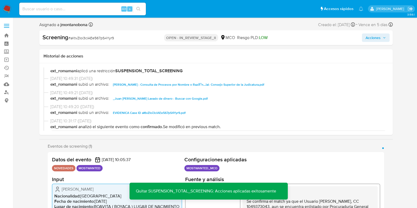
click at [373, 39] on span "Acciones" at bounding box center [373, 37] width 15 height 8
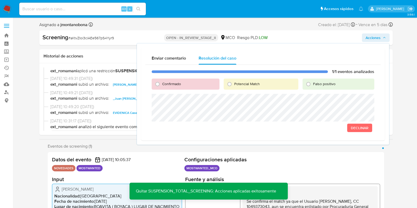
click at [320, 88] on div "Falso positivo" at bounding box center [338, 84] width 71 height 11
click at [311, 83] on input "Falso positivo" at bounding box center [308, 84] width 8 height 8
radio input "true"
click at [356, 128] on span "Cerrar Caso" at bounding box center [355, 127] width 25 height 7
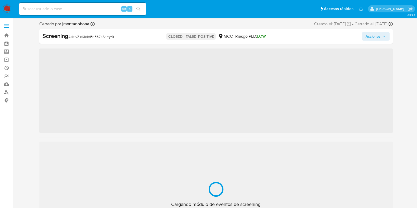
scroll to position [223, 0]
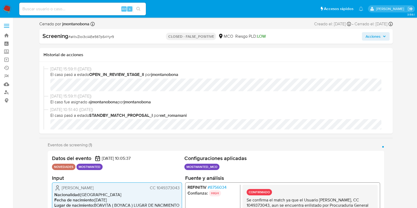
select select "10"
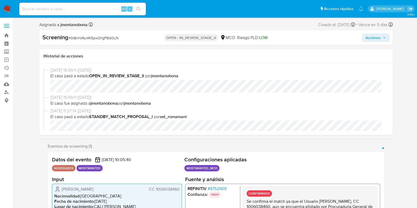
scroll to position [33, 0]
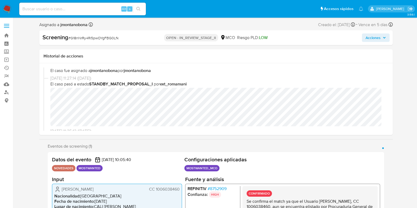
select select "10"
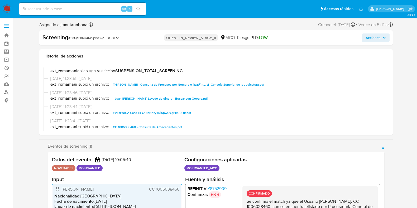
click at [166, 111] on span "EVIDENICA Case ID G18nNrRy4Ri5pwOYgFBG0Lfk.pdf" at bounding box center [152, 113] width 78 height 6
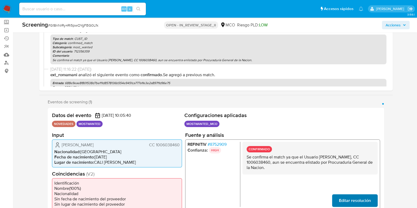
scroll to position [66, 0]
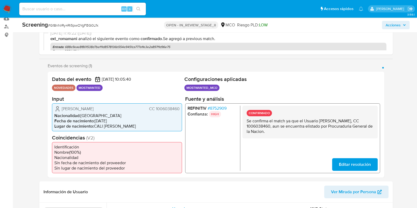
drag, startPoint x: 272, startPoint y: 125, endPoint x: 295, endPoint y: 125, distance: 22.9
click at [295, 125] on p "Se confirma el match ya que el Usuario Juan Camilo Garcia Jaramillo, CC 1006038…" at bounding box center [309, 126] width 127 height 16
click at [293, 118] on p "Se confirma el match ya que el Usuario Juan Camilo Garcia Jaramillo, CC 1006038…" at bounding box center [309, 126] width 127 height 16
drag, startPoint x: 319, startPoint y: 119, endPoint x: 262, endPoint y: 127, distance: 58.0
click at [262, 127] on p "Se confirma el match ya que el Usuario Juan Camilo Garcia Jaramillo, CC 1006038…" at bounding box center [309, 126] width 127 height 16
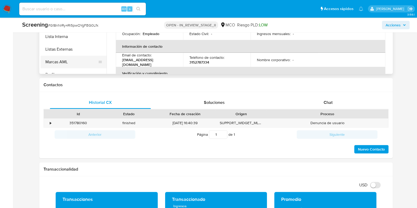
scroll to position [223, 0]
click at [82, 52] on button "Restricciones Nuevo Mundo" at bounding box center [72, 54] width 62 height 13
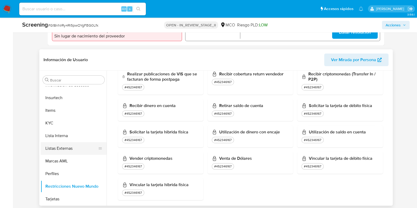
scroll to position [263, 0]
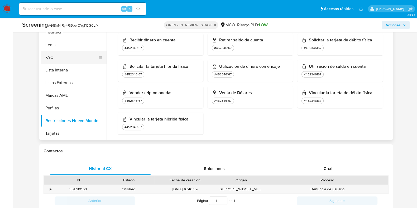
click at [62, 58] on button "KYC" at bounding box center [72, 57] width 62 height 13
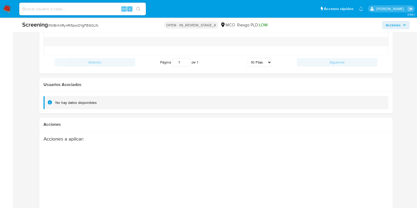
scroll to position [769, 0]
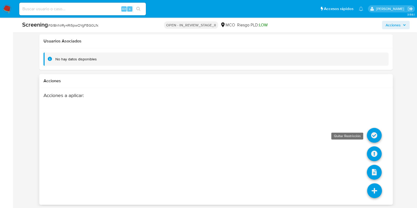
click at [377, 135] on icon at bounding box center [374, 135] width 15 height 15
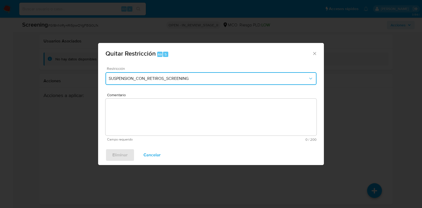
click at [182, 79] on span "SUSPENSION_CON_RETIROS_SCREENING" at bounding box center [208, 78] width 199 height 5
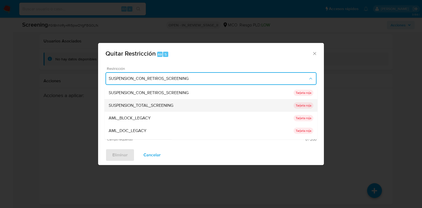
click at [145, 109] on div "SUSPENSION_TOTAL_SCREENING" at bounding box center [201, 105] width 185 height 13
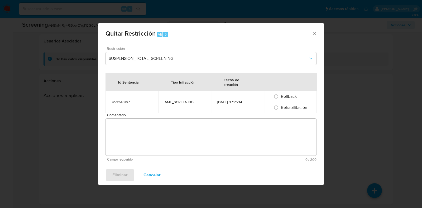
click at [149, 129] on textarea "Comentario" at bounding box center [210, 137] width 211 height 37
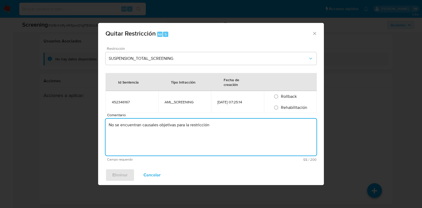
type textarea "No se encuentran causales objetivas para la restricción"
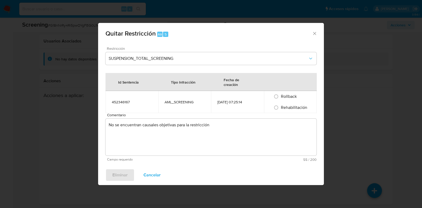
click at [296, 108] on span "Rehabilitación" at bounding box center [294, 107] width 26 height 6
click at [280, 108] on input "Rehabilitación" at bounding box center [276, 107] width 8 height 8
radio input "true"
click at [119, 176] on span "Eliminar" at bounding box center [119, 175] width 15 height 12
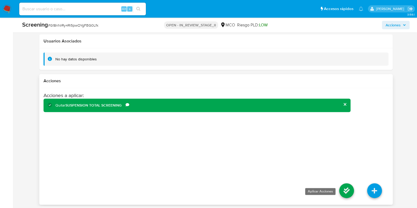
click at [349, 189] on icon at bounding box center [346, 190] width 15 height 15
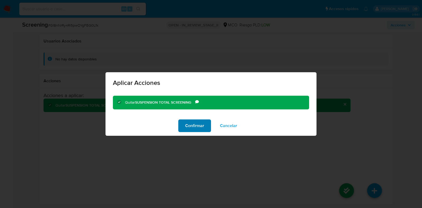
click at [193, 128] on span "Confirmar" at bounding box center [194, 126] width 19 height 12
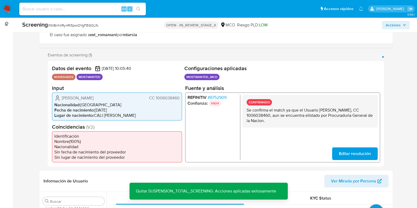
scroll to position [0, 0]
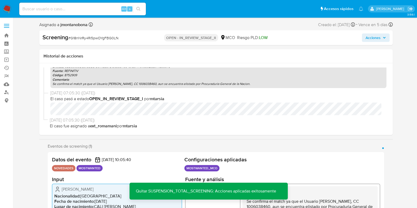
click at [383, 37] on icon "button" at bounding box center [384, 37] width 3 height 3
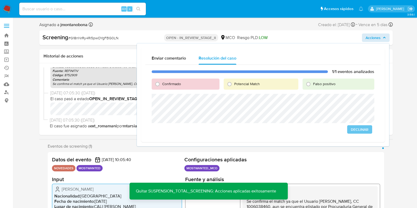
click at [315, 83] on span "Falso positivo" at bounding box center [324, 83] width 22 height 5
click at [313, 83] on input "Falso positivo" at bounding box center [308, 84] width 8 height 8
radio input "true"
click at [361, 130] on span "Cerrar Caso" at bounding box center [355, 129] width 25 height 7
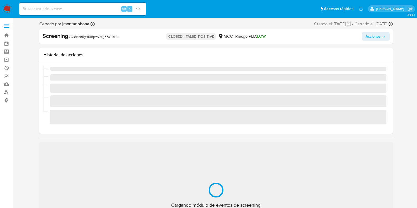
scroll to position [223, 0]
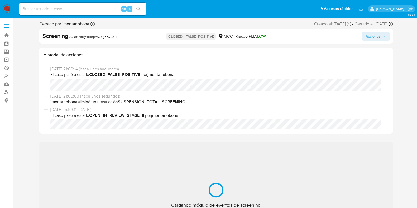
select select "10"
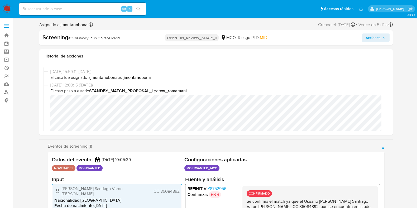
scroll to position [66, 0]
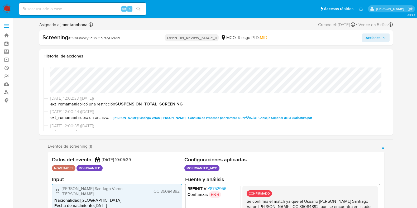
select select "10"
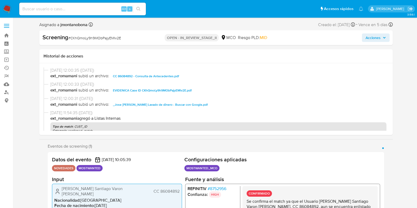
scroll to position [132, 0]
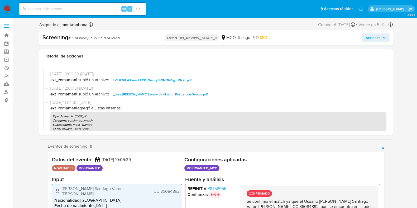
click at [174, 79] on span "EVIDENICA Case ID CKhQmoLy9h9MObPajyEMlv2E.pdf" at bounding box center [152, 80] width 79 height 6
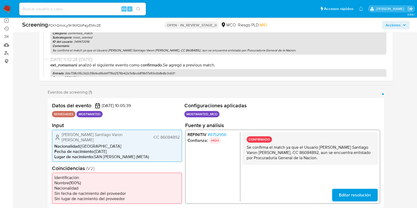
scroll to position [66, 0]
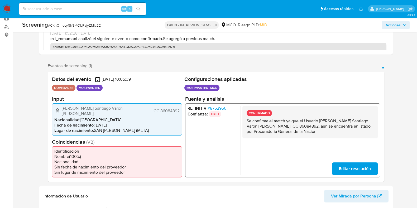
drag, startPoint x: 253, startPoint y: 125, endPoint x: 273, endPoint y: 125, distance: 20.3
click at [272, 126] on p "Se confirma el match ya que el Usuario [PERSON_NAME] Santiago Varon [PERSON_NAM…" at bounding box center [309, 126] width 127 height 16
drag, startPoint x: 320, startPoint y: 119, endPoint x: 356, endPoint y: 121, distance: 35.6
click at [356, 121] on p "Se confirma el match ya que el Usuario [PERSON_NAME] Santiago Varon [PERSON_NAM…" at bounding box center [309, 126] width 127 height 16
drag, startPoint x: 319, startPoint y: 120, endPoint x: 369, endPoint y: 121, distance: 50.1
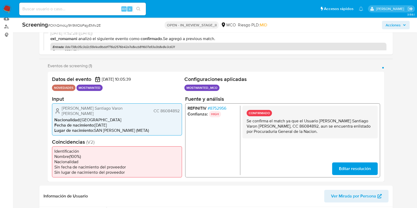
click at [369, 121] on p "Se confirma el match ya que el Usuario [PERSON_NAME] Santiago Varon [PERSON_NAM…" at bounding box center [309, 126] width 127 height 16
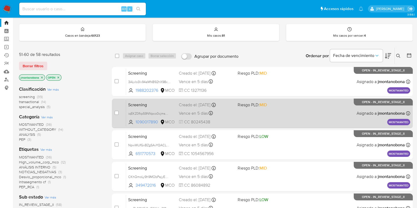
scroll to position [145, 0]
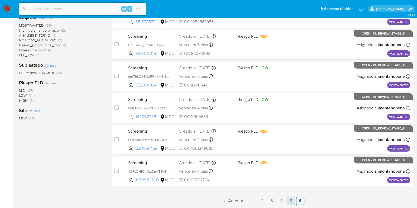
click at [289, 200] on link "5" at bounding box center [290, 201] width 8 height 8
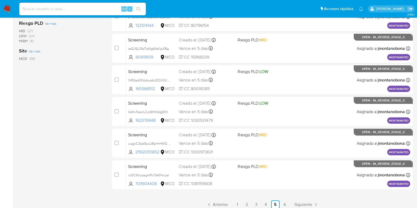
scroll to position [208, 0]
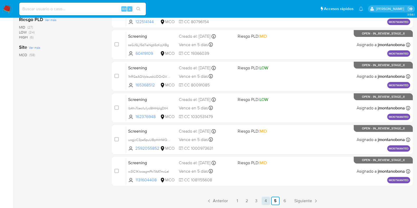
click at [268, 200] on link "4" at bounding box center [266, 201] width 8 height 8
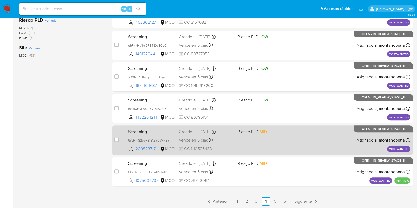
scroll to position [208, 0]
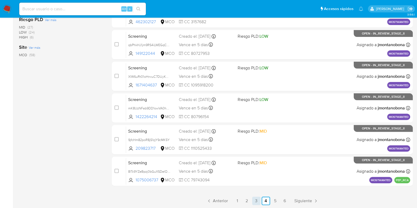
click at [259, 202] on link "3" at bounding box center [256, 201] width 8 height 8
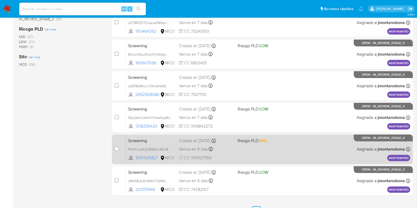
scroll to position [208, 0]
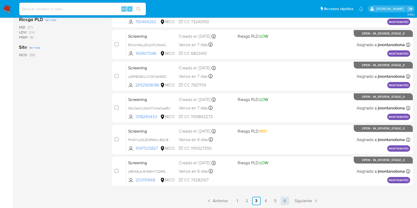
click at [286, 202] on link "6" at bounding box center [285, 201] width 8 height 8
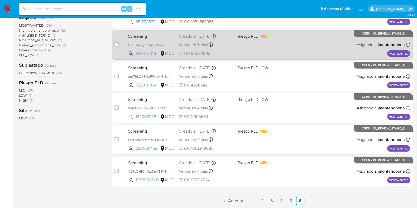
scroll to position [112, 0]
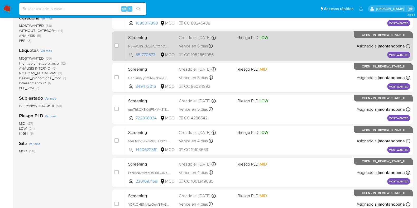
click at [205, 40] on div "Creado el: [DATE] Creado el: [DATE] 05:05:39" at bounding box center [206, 38] width 55 height 6
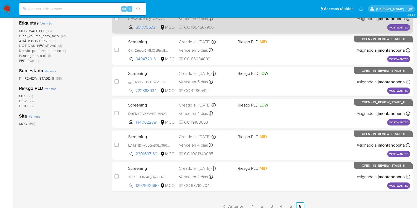
scroll to position [145, 0]
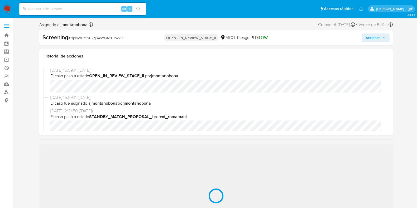
scroll to position [66, 0]
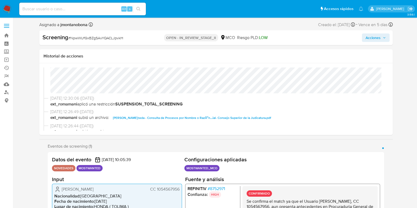
select select "10"
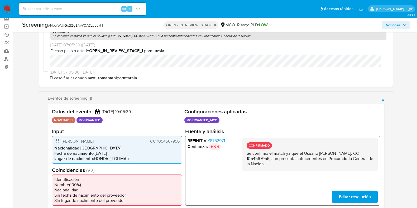
scroll to position [99, 0]
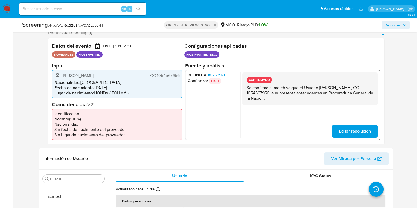
drag, startPoint x: 275, startPoint y: 92, endPoint x: 298, endPoint y: 92, distance: 23.0
click at [298, 92] on p "Se confirma el match ya que el Usuario [PERSON_NAME], CC 1054567956, aun presen…" at bounding box center [309, 93] width 127 height 16
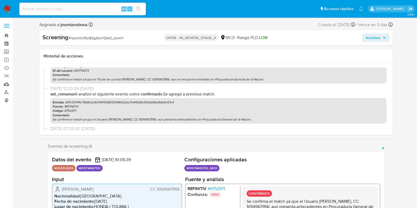
scroll to position [127, 0]
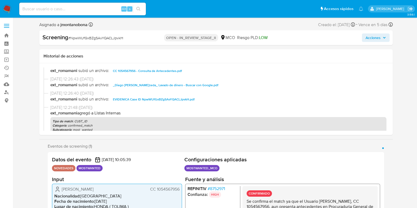
click at [158, 98] on span "EVIDENICA Case ID NpwWUfGxBZgSAvYQACLJpvkH.pdf" at bounding box center [154, 99] width 82 height 6
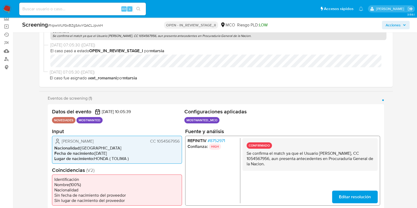
scroll to position [66, 0]
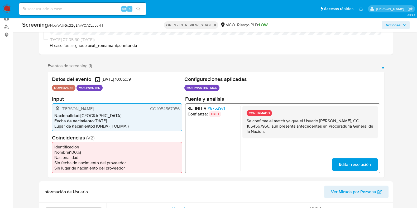
drag, startPoint x: 320, startPoint y: 120, endPoint x: 266, endPoint y: 128, distance: 55.0
click at [266, 128] on p "Se confirma el match ya que el Usuario [PERSON_NAME], CC 1054567956, aun presen…" at bounding box center [309, 126] width 127 height 16
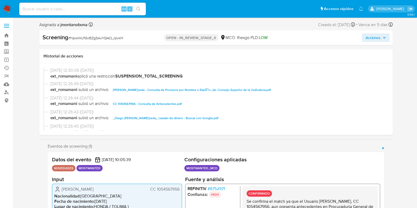
scroll to position [127, 0]
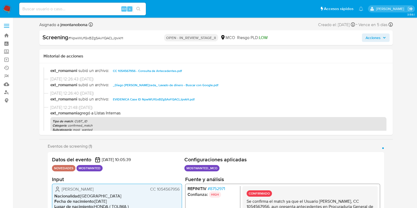
click at [167, 98] on span "EVIDENICA Case ID NpwWUfGxBZgSAvYQACLJpvkH.pdf" at bounding box center [154, 99] width 82 height 6
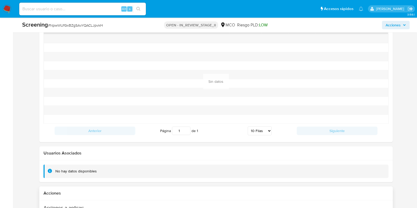
scroll to position [809, 0]
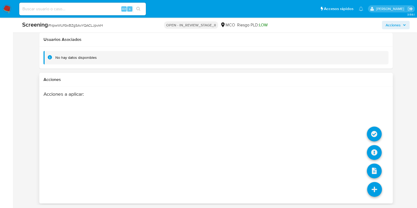
click at [374, 188] on icon at bounding box center [374, 189] width 15 height 15
click at [374, 189] on icon at bounding box center [374, 189] width 15 height 15
click at [375, 128] on icon at bounding box center [374, 134] width 15 height 15
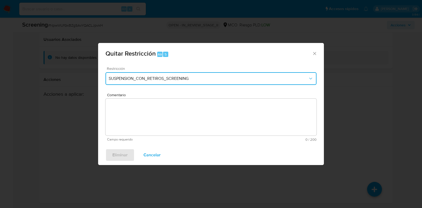
click at [188, 79] on span "SUSPENSION_CON_RETIROS_SCREENING" at bounding box center [208, 78] width 199 height 5
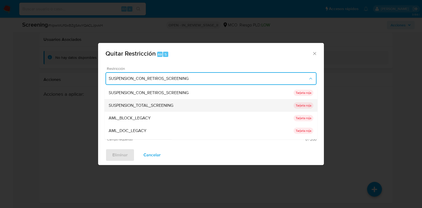
click at [150, 100] on div "SUSPENSION_TOTAL_SCREENING" at bounding box center [201, 105] width 185 height 13
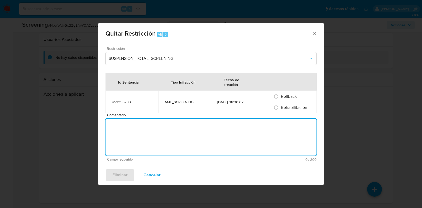
click at [155, 139] on textarea "Comentario" at bounding box center [210, 137] width 211 height 37
type textarea "No se encuentran causales objetivas para la restricción"
click at [299, 107] on span "Rehabilitación" at bounding box center [294, 107] width 26 height 6
click at [280, 107] on input "Rehabilitación" at bounding box center [276, 107] width 8 height 8
radio input "true"
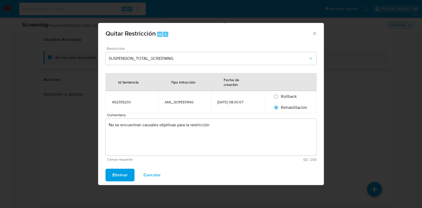
click at [119, 176] on span "Eliminar" at bounding box center [119, 175] width 15 height 12
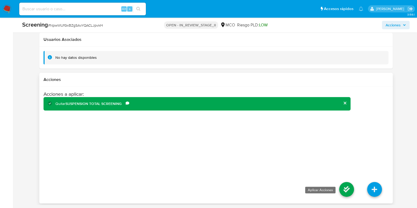
click at [349, 193] on icon at bounding box center [346, 189] width 15 height 15
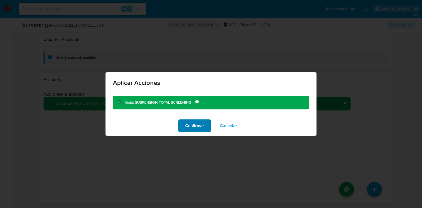
click at [185, 123] on button "Confirmar" at bounding box center [194, 125] width 33 height 13
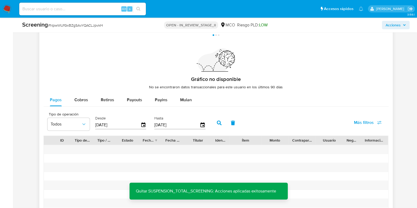
scroll to position [578, 0]
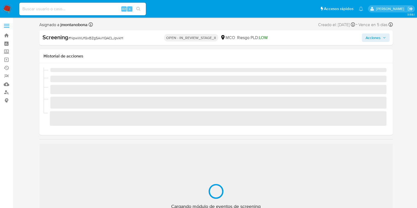
scroll to position [223, 0]
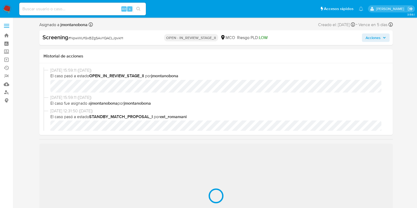
select select "10"
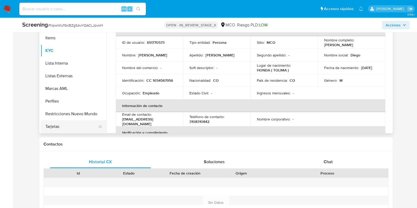
scroll to position [297, 0]
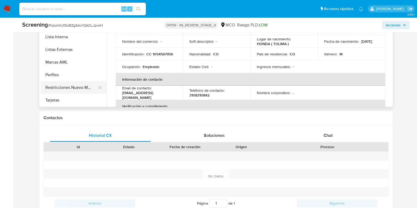
click at [74, 91] on button "Restricciones Nuevo Mundo" at bounding box center [72, 87] width 62 height 13
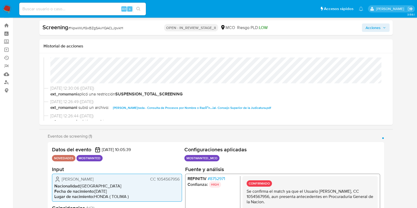
scroll to position [0, 0]
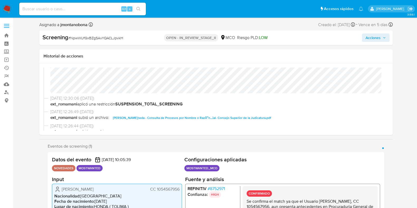
click at [380, 35] on span "Acciones" at bounding box center [373, 37] width 15 height 8
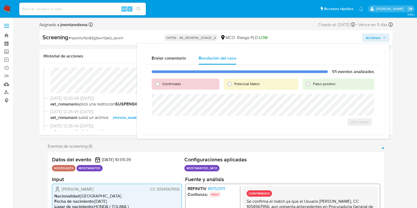
click at [330, 84] on span "Falso positivo" at bounding box center [324, 83] width 22 height 5
click at [313, 84] on input "Falso positivo" at bounding box center [308, 84] width 8 height 8
radio input "true"
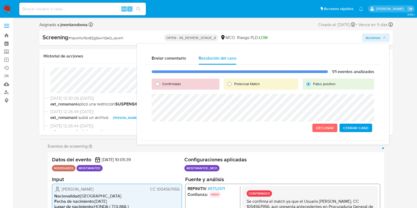
click at [350, 125] on span "Cerrar Caso" at bounding box center [355, 127] width 25 height 7
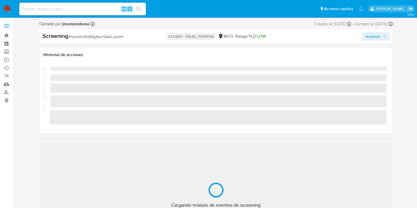
scroll to position [223, 0]
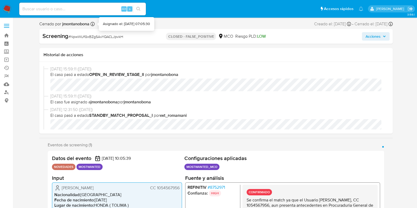
select select "10"
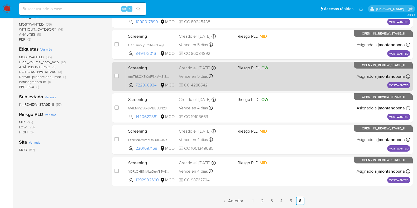
scroll to position [80, 0]
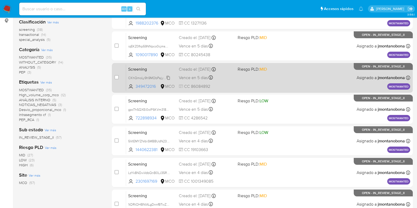
click at [167, 77] on span "CKhQmoLy9h9MObPajyEMlv2E" at bounding box center [151, 78] width 46 height 6
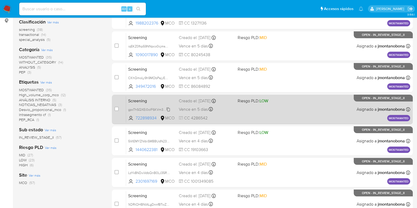
click at [169, 109] on span "gpcThSQXEi0oIF6KVm318851" at bounding box center [149, 109] width 43 height 6
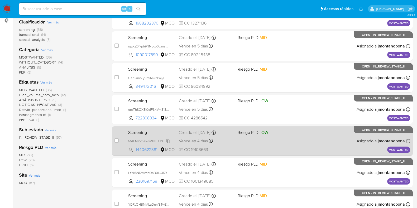
click at [168, 140] on span "5VtEMYZIVdvSMBBUdN23WxF0" at bounding box center [151, 141] width 47 height 6
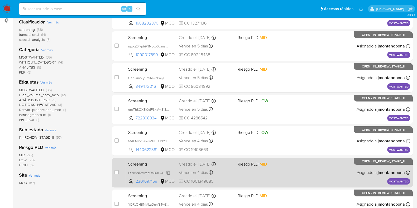
click at [169, 172] on span "LzYk8NDwVdbQnB0LJ35RdqJD" at bounding box center [151, 173] width 46 height 6
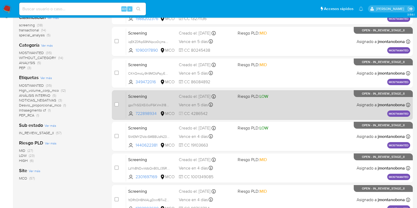
scroll to position [113, 0]
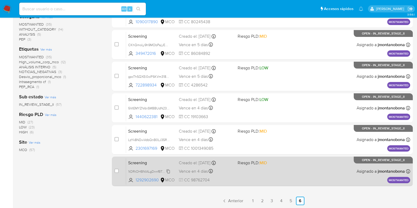
click at [169, 170] on span "1tDRtOHBNIALgDnnfBTwZDHg" at bounding box center [150, 171] width 45 height 6
